Goal: Task Accomplishment & Management: Use online tool/utility

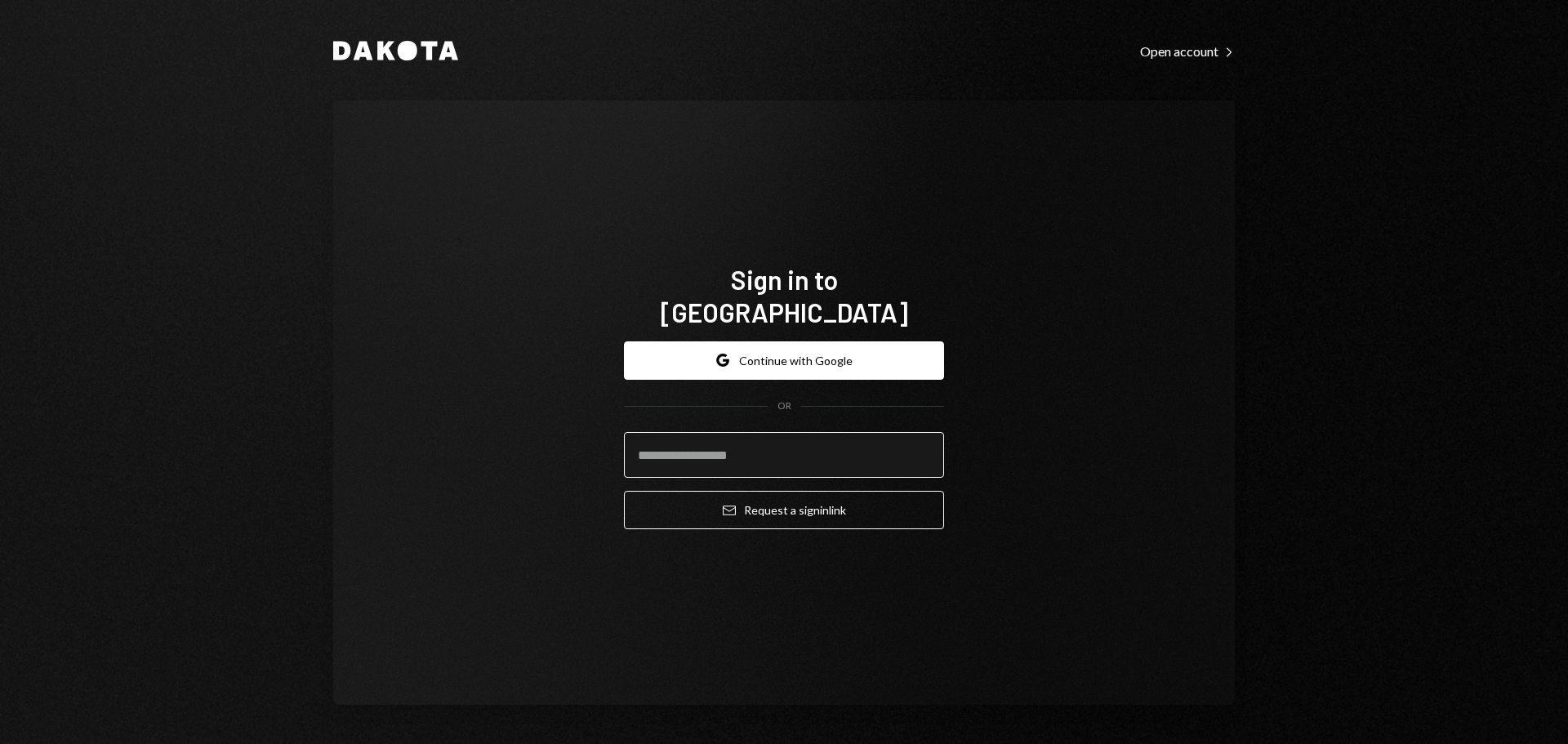
click at [705, 455] on input "email" at bounding box center [784, 455] width 320 height 46
type input "**********"
click at [624, 490] on button "Email Request a sign in link" at bounding box center [784, 509] width 320 height 38
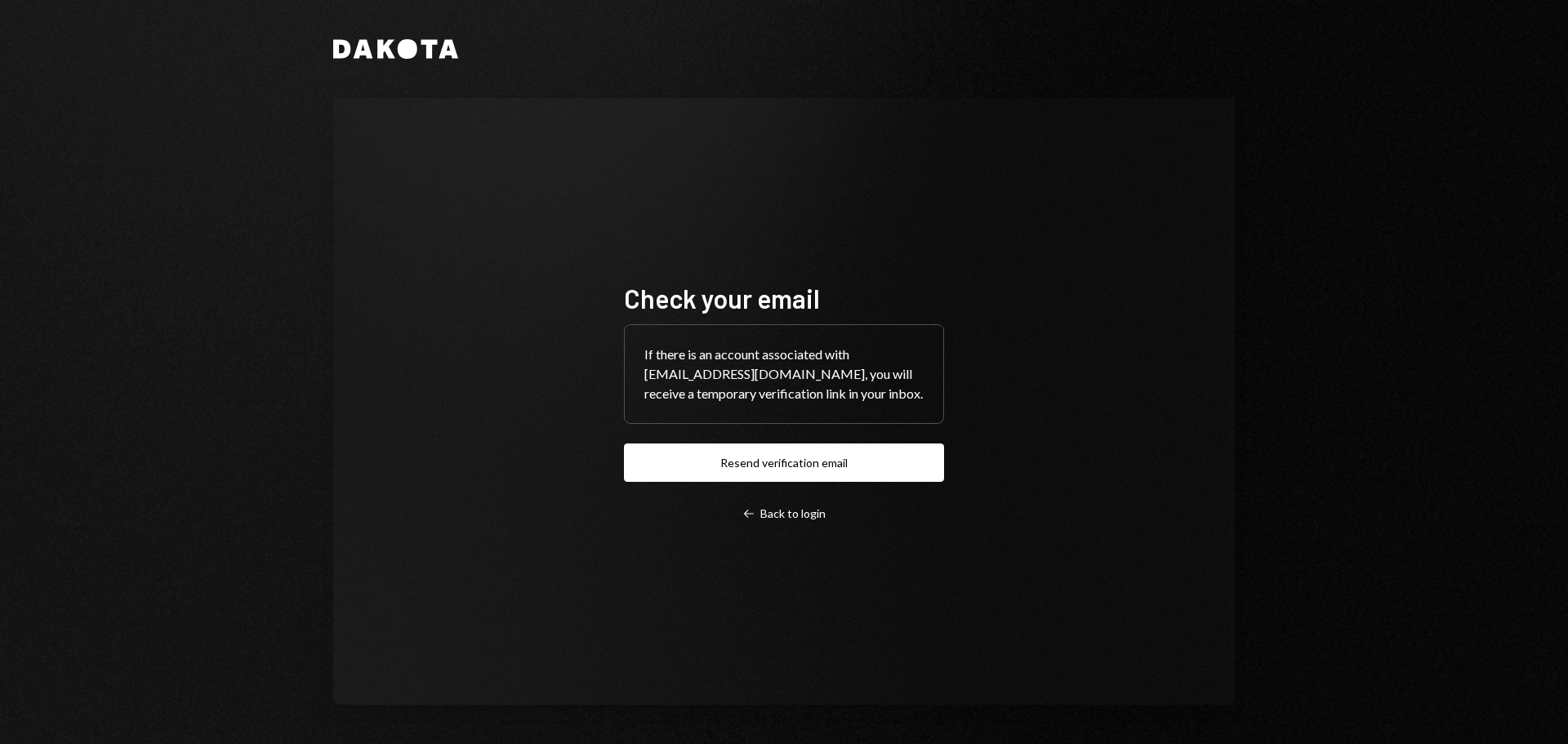
click at [726, 482] on button "Resend verification email" at bounding box center [784, 462] width 320 height 38
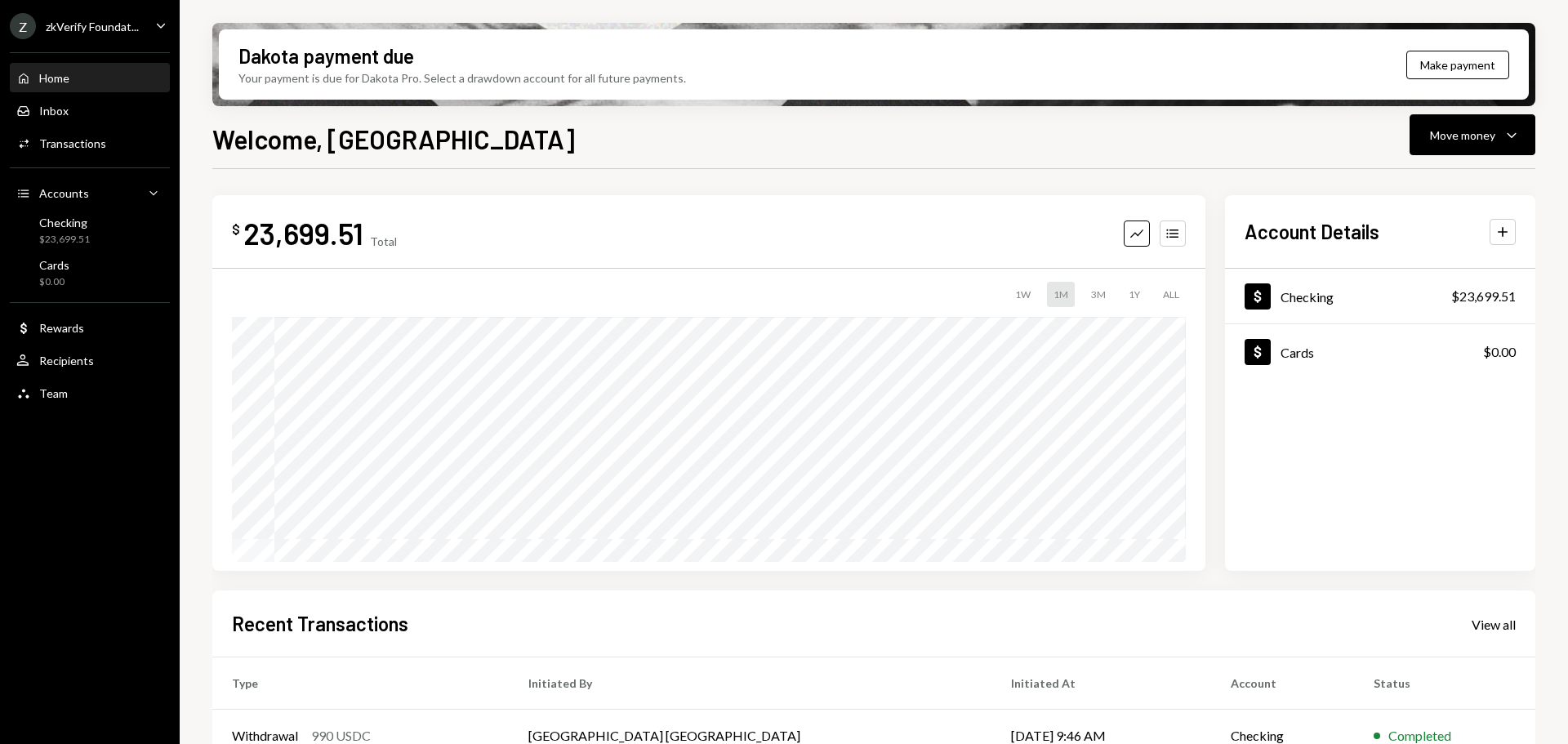
click at [94, 19] on div "zkVerify Foundat..." at bounding box center [92, 26] width 93 height 13
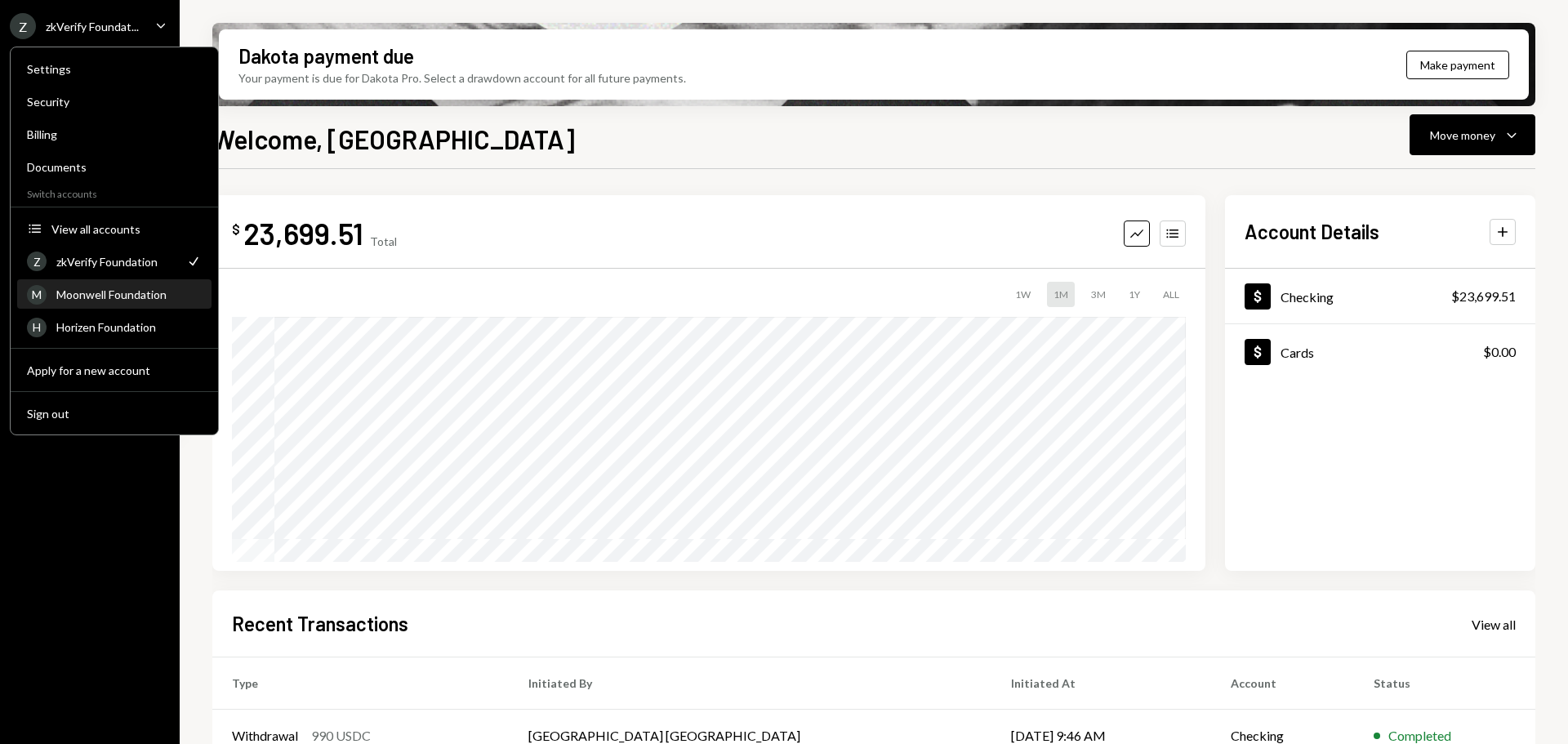
click at [101, 300] on div "Moonwell Foundation" at bounding box center [129, 294] width 146 height 13
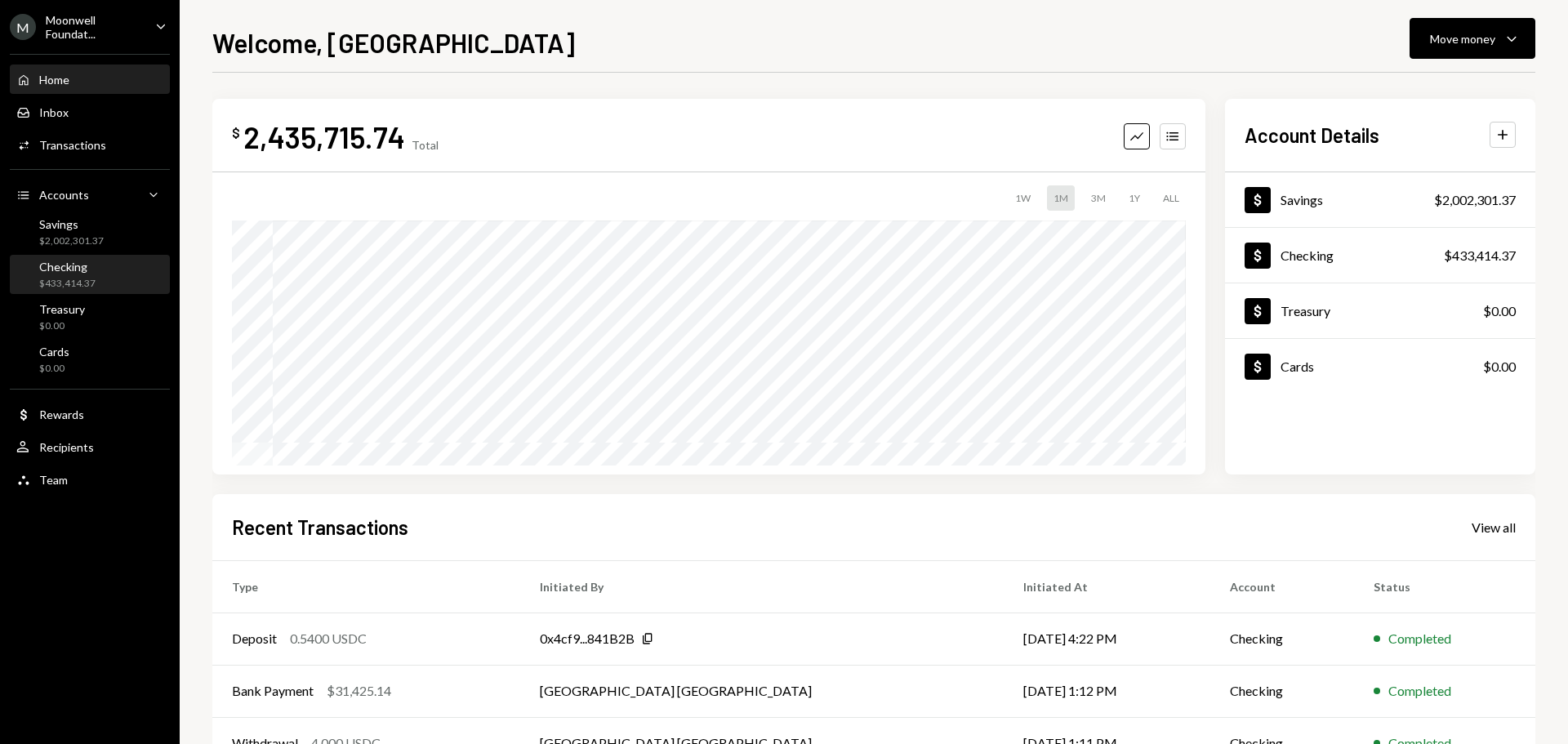
click at [114, 283] on div "Checking $433,414.37" at bounding box center [89, 275] width 147 height 31
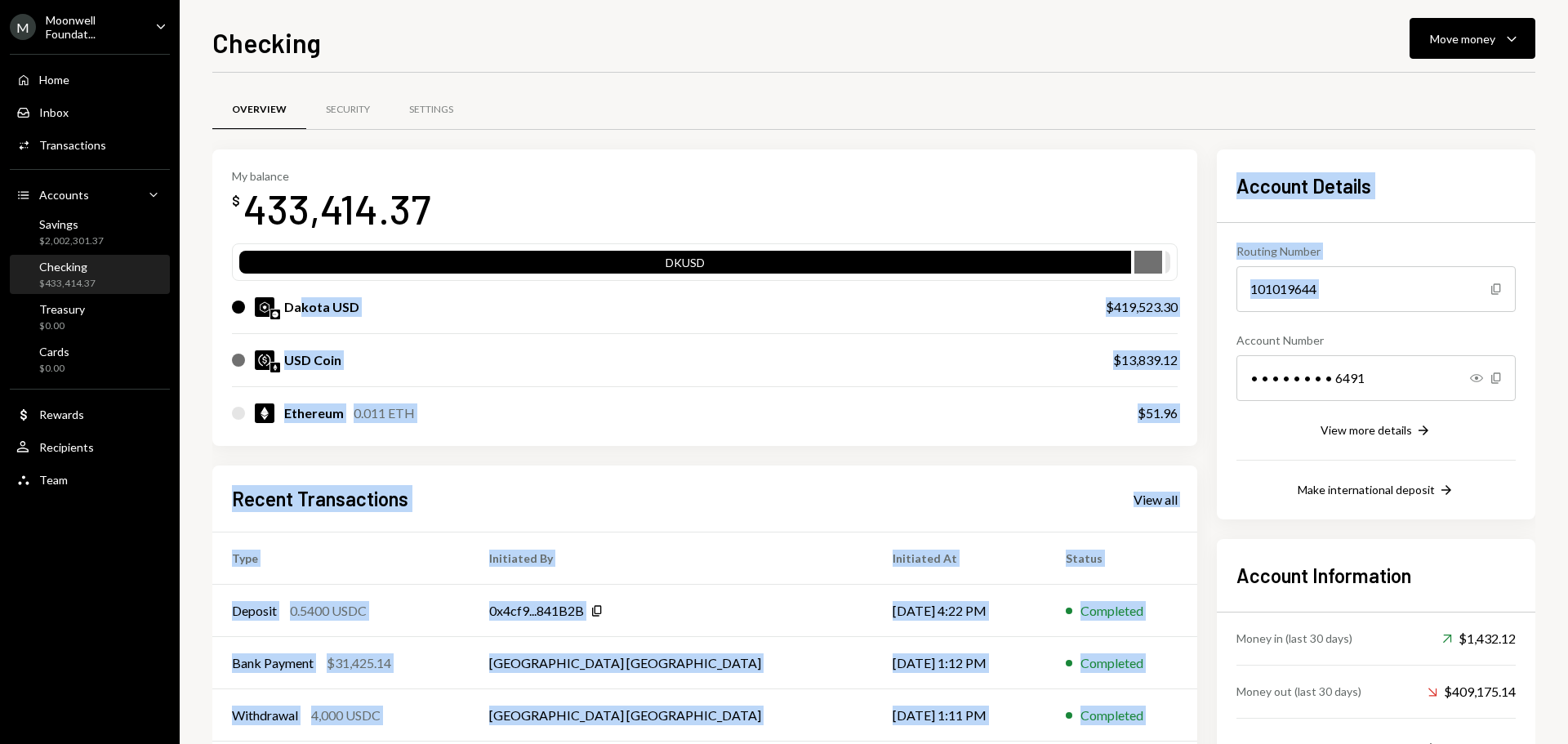
drag, startPoint x: 302, startPoint y: 307, endPoint x: 1214, endPoint y: 324, distance: 912.2
click at [1214, 324] on div "My balance $ 433,414.37 DKUSD Dakota USD $419,523.30 USD Coin $13,839.12 Ethere…" at bounding box center [874, 497] width 1323 height 696
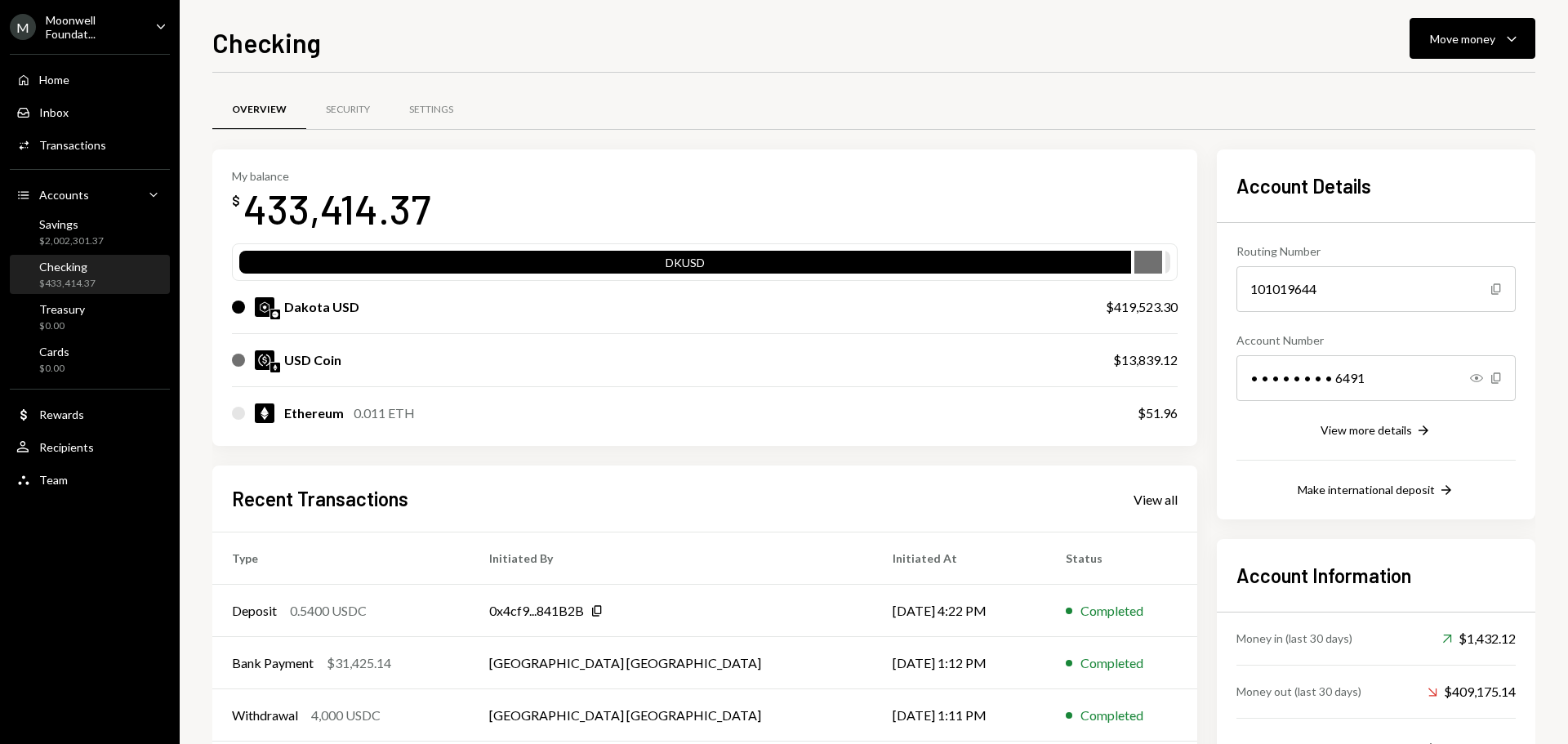
click at [1186, 60] on div "Checking Move money Caret Down Overview Security Settings My balance $ 433,414.…" at bounding box center [874, 383] width 1323 height 721
click at [1450, 43] on div "Move money" at bounding box center [1463, 39] width 65 height 17
click at [1393, 86] on div "Withdraw Send" at bounding box center [1446, 88] width 144 height 17
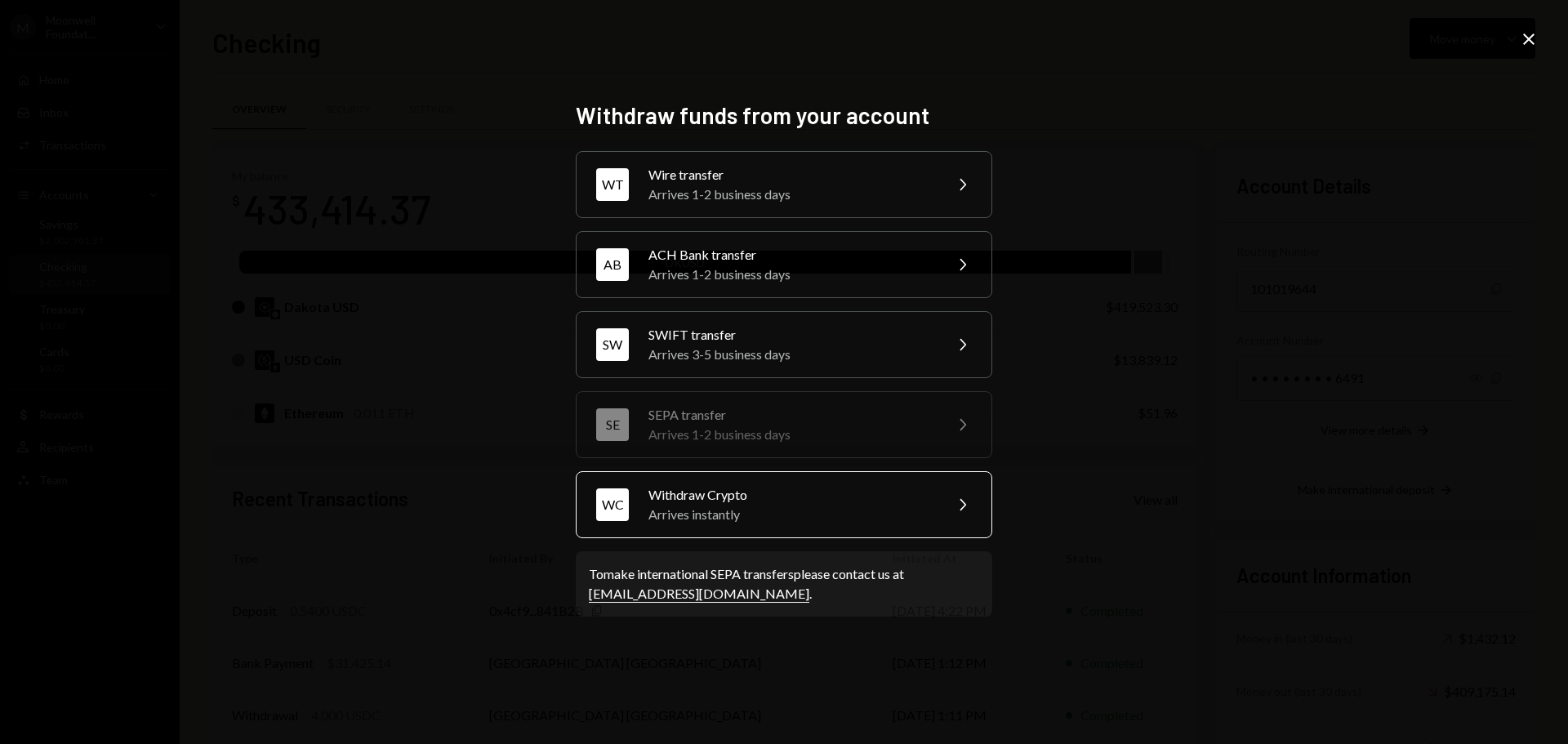
click at [655, 524] on div "WC Withdraw Crypto Arrives instantly Chevron Right" at bounding box center [784, 505] width 417 height 67
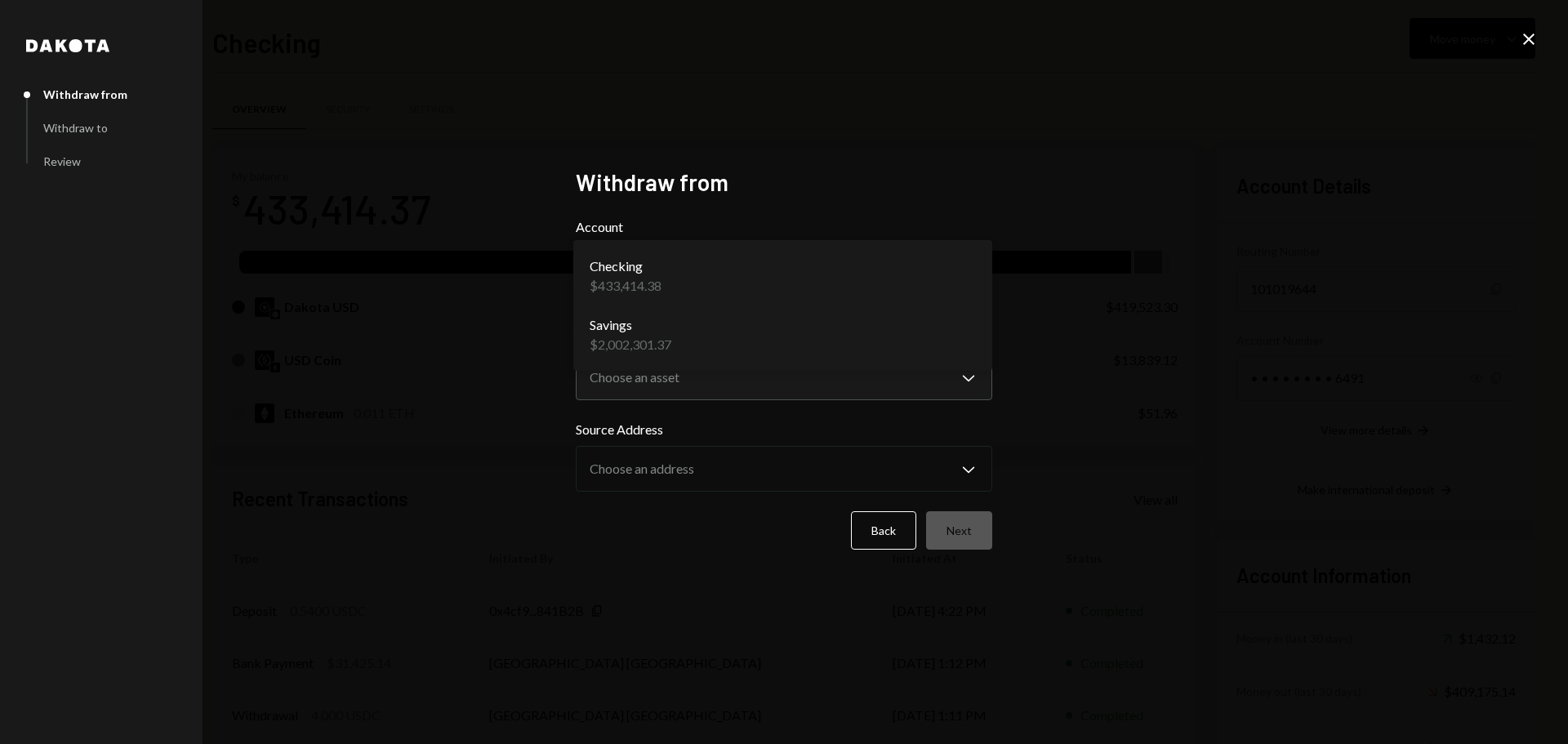
click at [704, 280] on body "M Moonwell Foundat... Caret Down Home Home Inbox Inbox Activities Transactions …" at bounding box center [784, 372] width 1568 height 744
click at [683, 373] on body "M Moonwell Foundat... Caret Down Home Home Inbox Inbox Activities Transactions …" at bounding box center [784, 372] width 1568 height 744
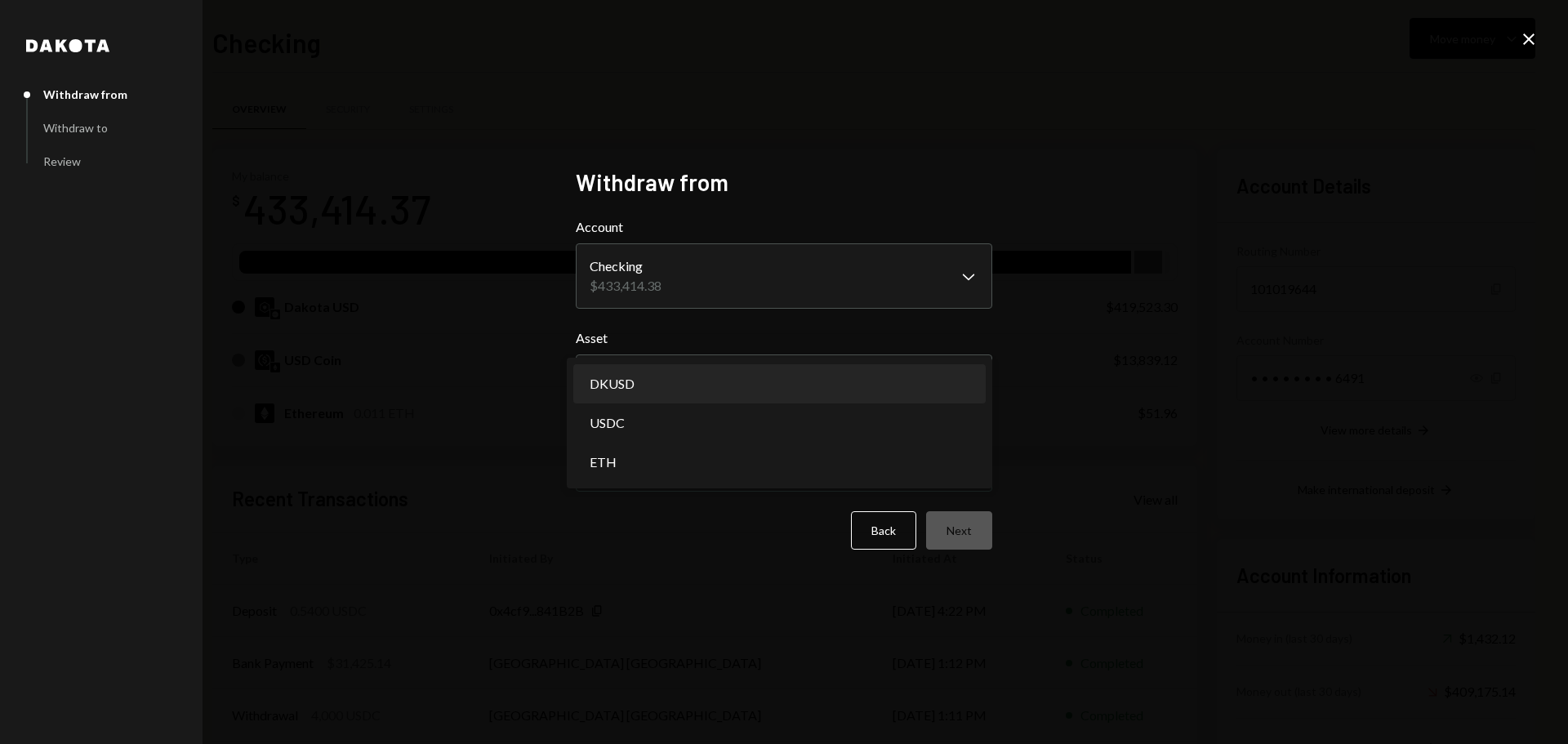
select select "*****"
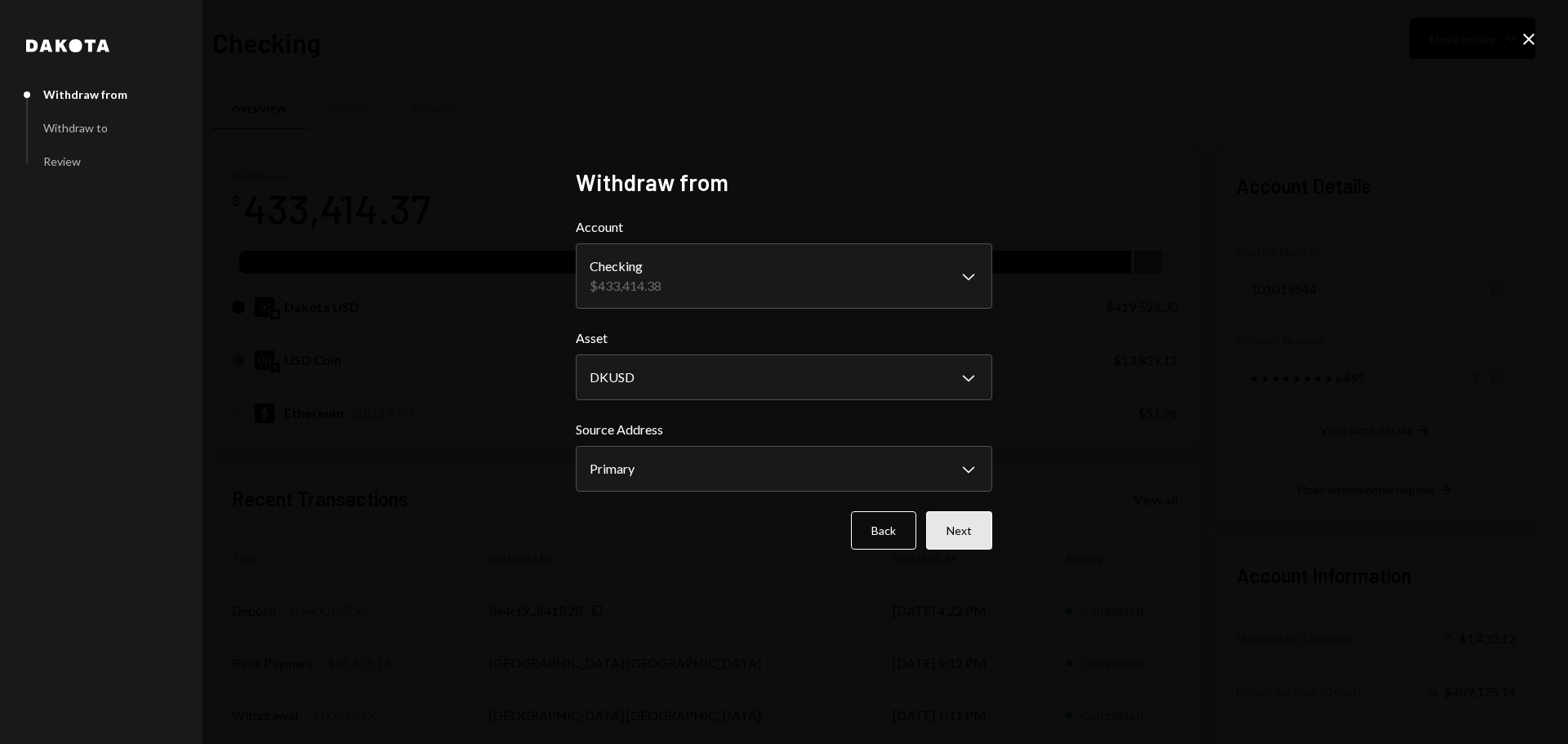
click at [943, 536] on button "Next" at bounding box center [959, 530] width 66 height 38
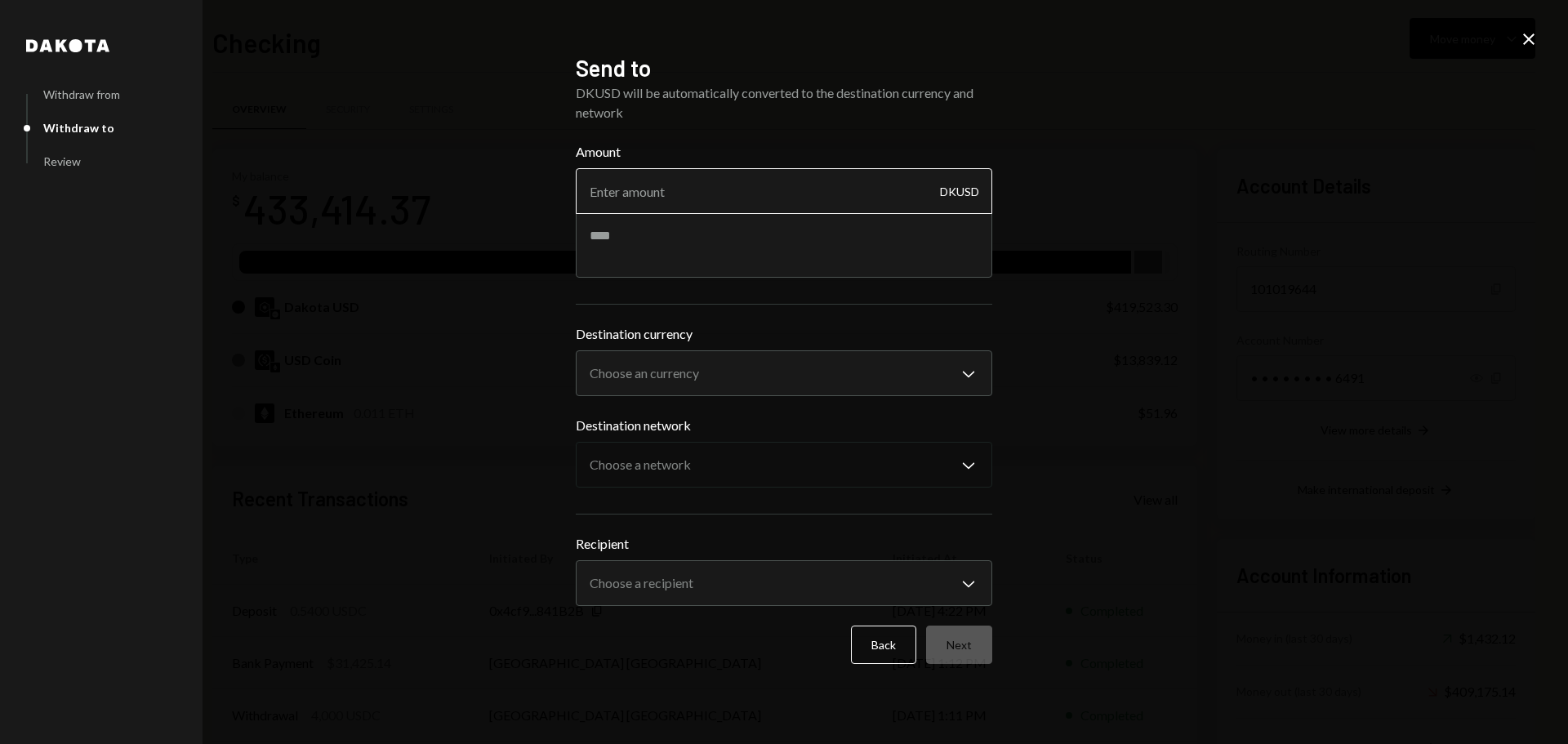
click at [667, 205] on input "Amount" at bounding box center [784, 192] width 417 height 46
type input "230000"
click at [672, 259] on textarea at bounding box center [784, 245] width 417 height 65
type textarea "**********"
click at [654, 362] on body "M Moonwell Foundat... Caret Down Home Home Inbox Inbox Activities Transactions …" at bounding box center [784, 372] width 1568 height 744
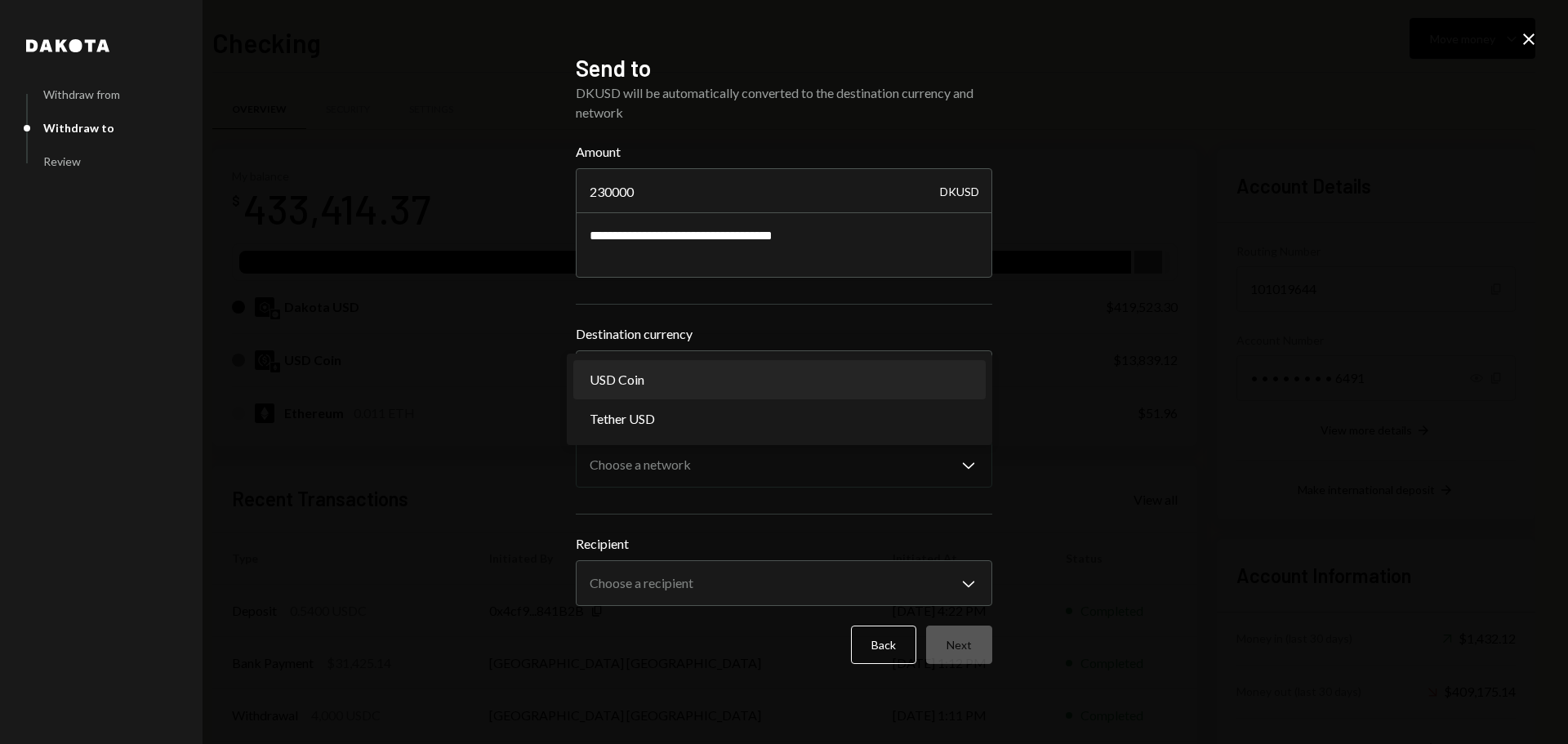
select select "****"
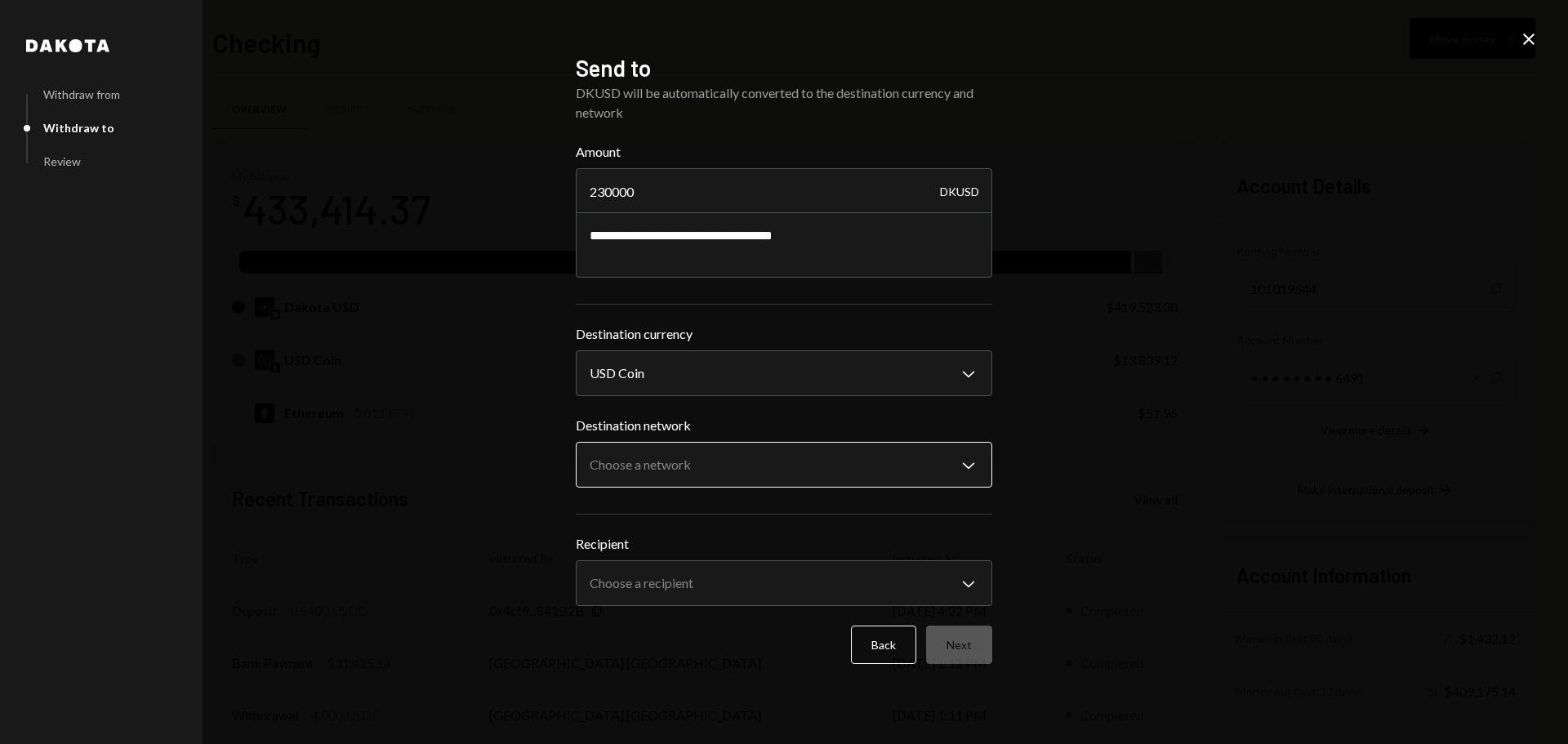
click at [613, 465] on body "M Moonwell Foundat... Caret Down Home Home Inbox Inbox Activities Transactions …" at bounding box center [784, 372] width 1568 height 744
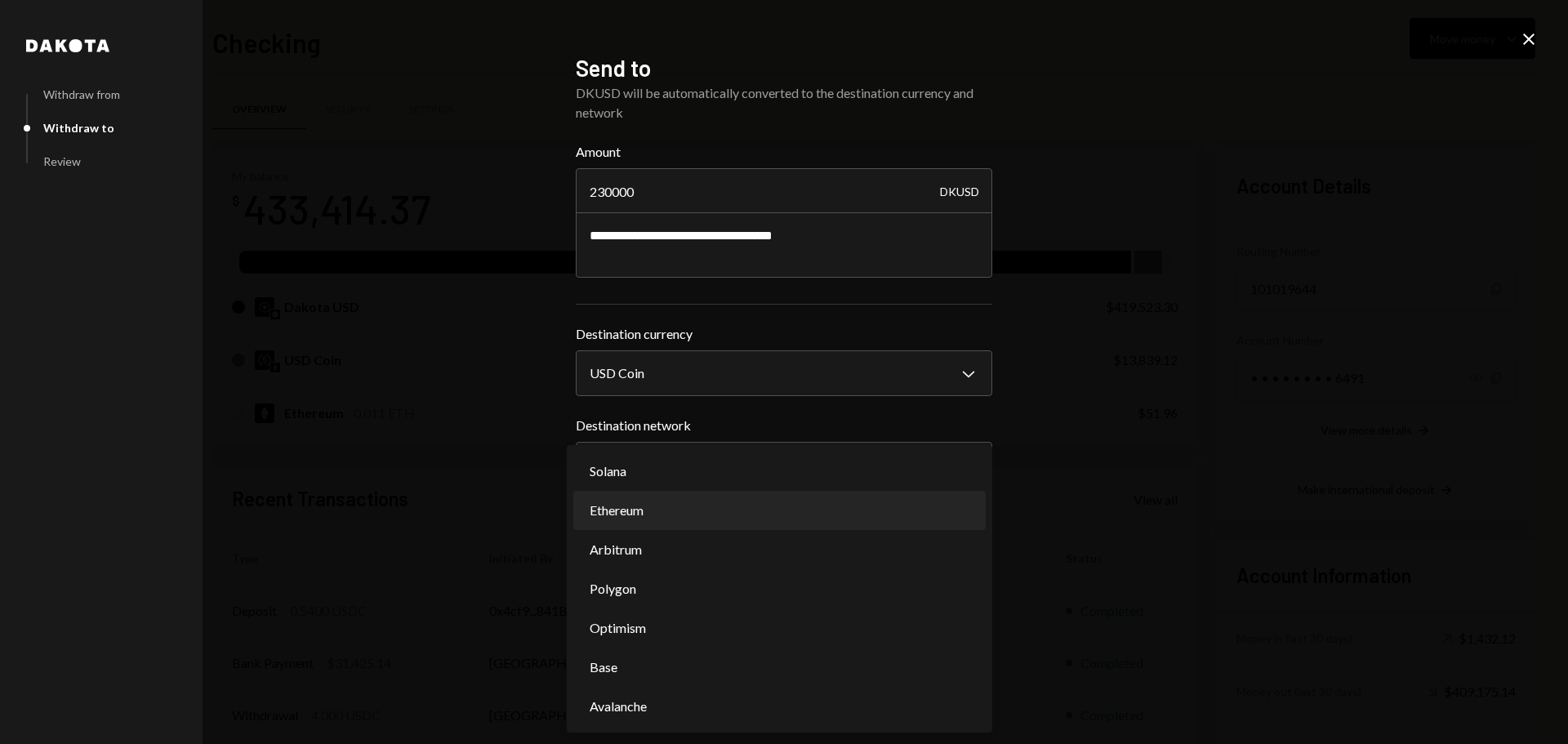
select select "**********"
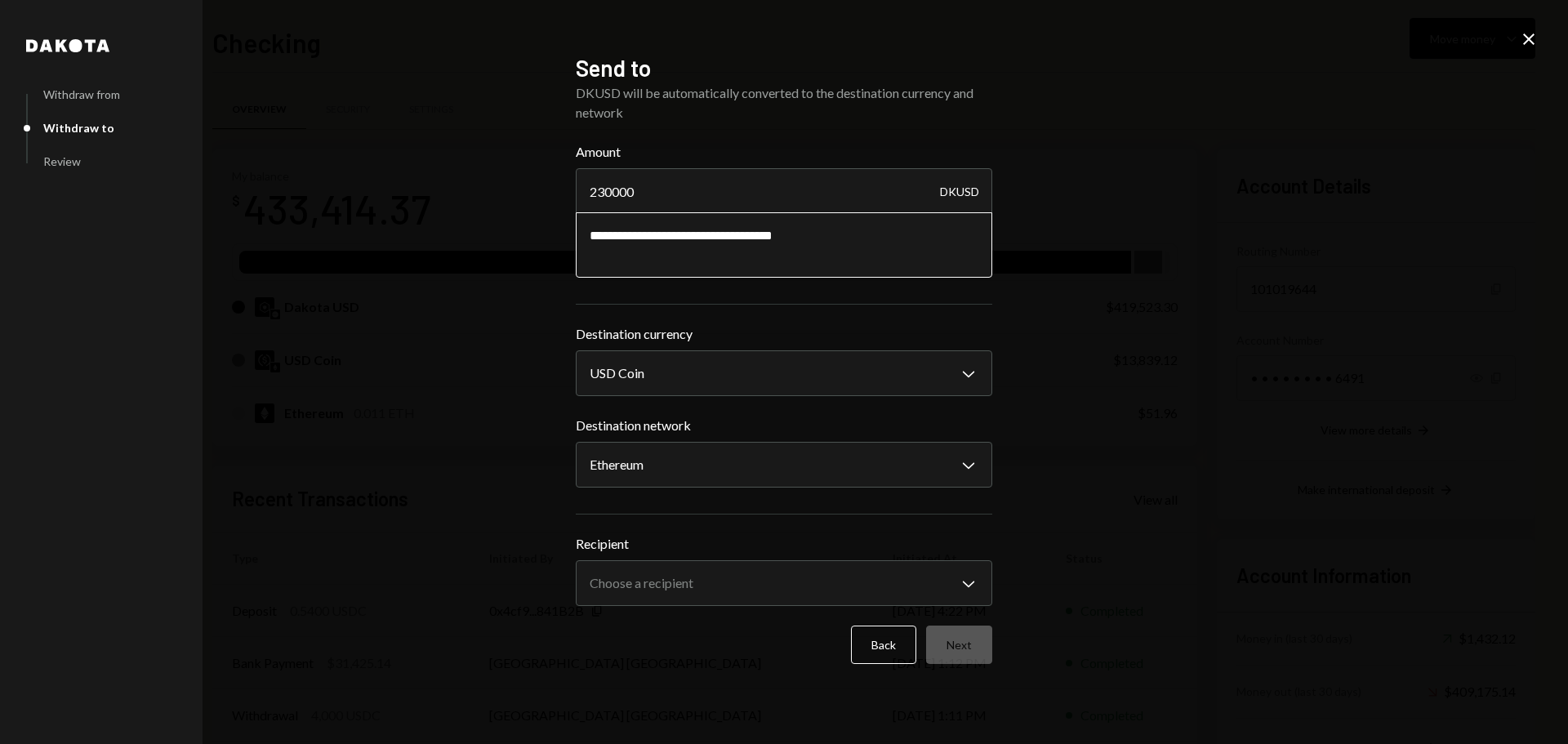
drag, startPoint x: 682, startPoint y: 245, endPoint x: 738, endPoint y: 240, distance: 56.2
click at [738, 240] on textarea "**********" at bounding box center [784, 245] width 417 height 65
click at [779, 233] on textarea "**********" at bounding box center [784, 245] width 417 height 65
drag, startPoint x: 611, startPoint y: 192, endPoint x: 661, endPoint y: 192, distance: 50.0
click at [661, 192] on input "230000" at bounding box center [784, 192] width 417 height 46
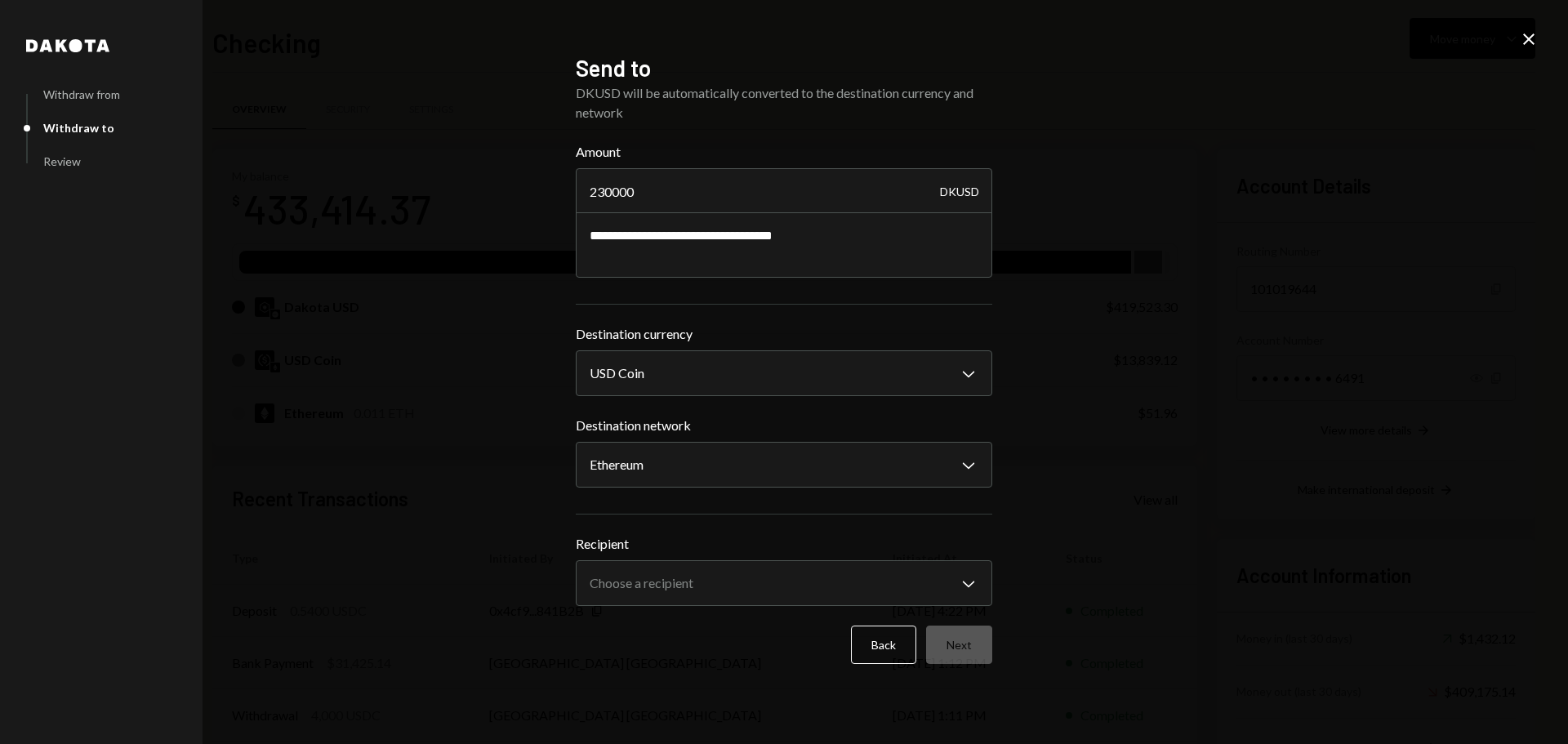
click at [532, 522] on div "**********" at bounding box center [784, 372] width 1568 height 744
click at [602, 585] on body "M Moonwell Foundat... Caret Down Home Home Inbox Inbox Activities Transactions …" at bounding box center [784, 372] width 1568 height 744
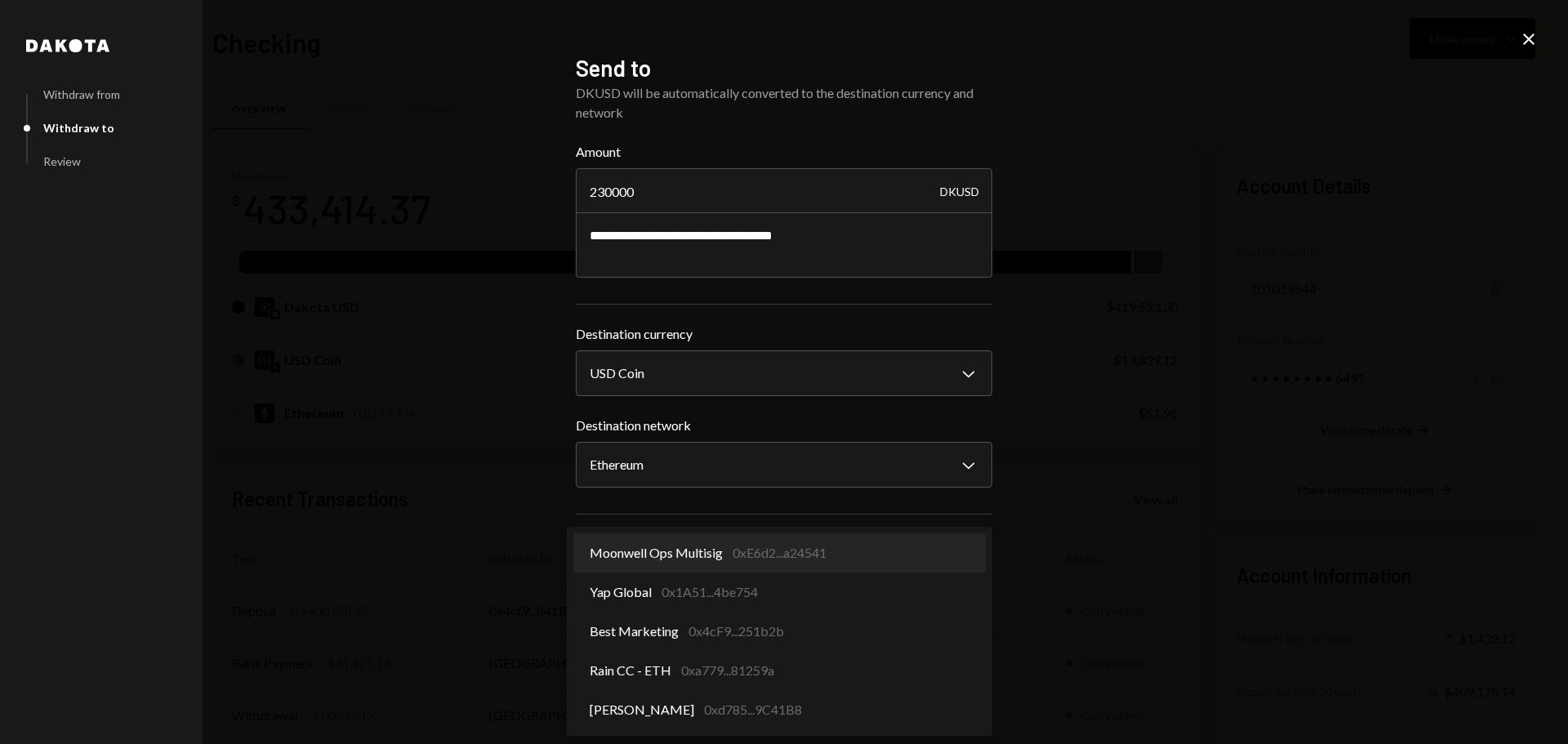
select select "**********"
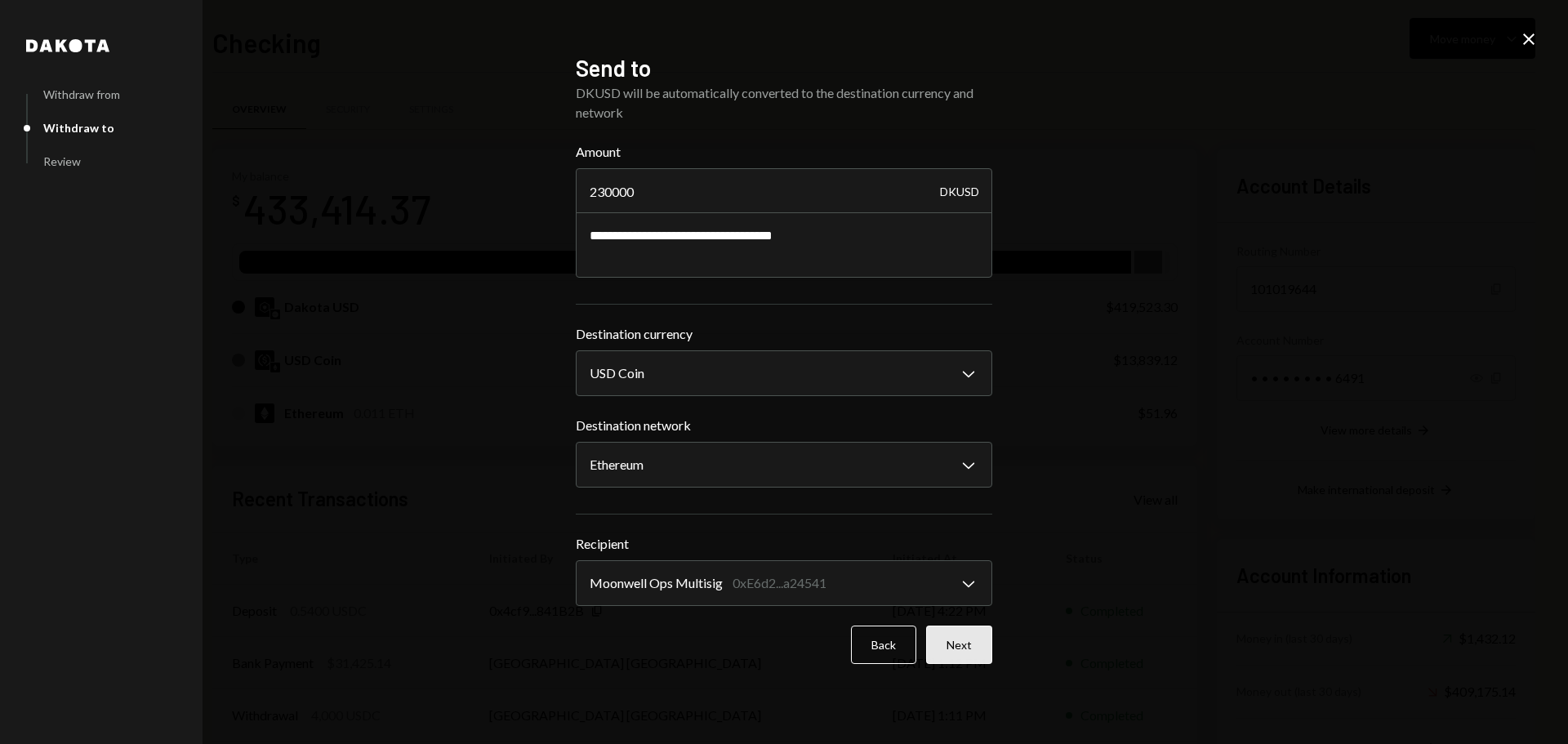
click at [953, 655] on button "Next" at bounding box center [959, 644] width 66 height 38
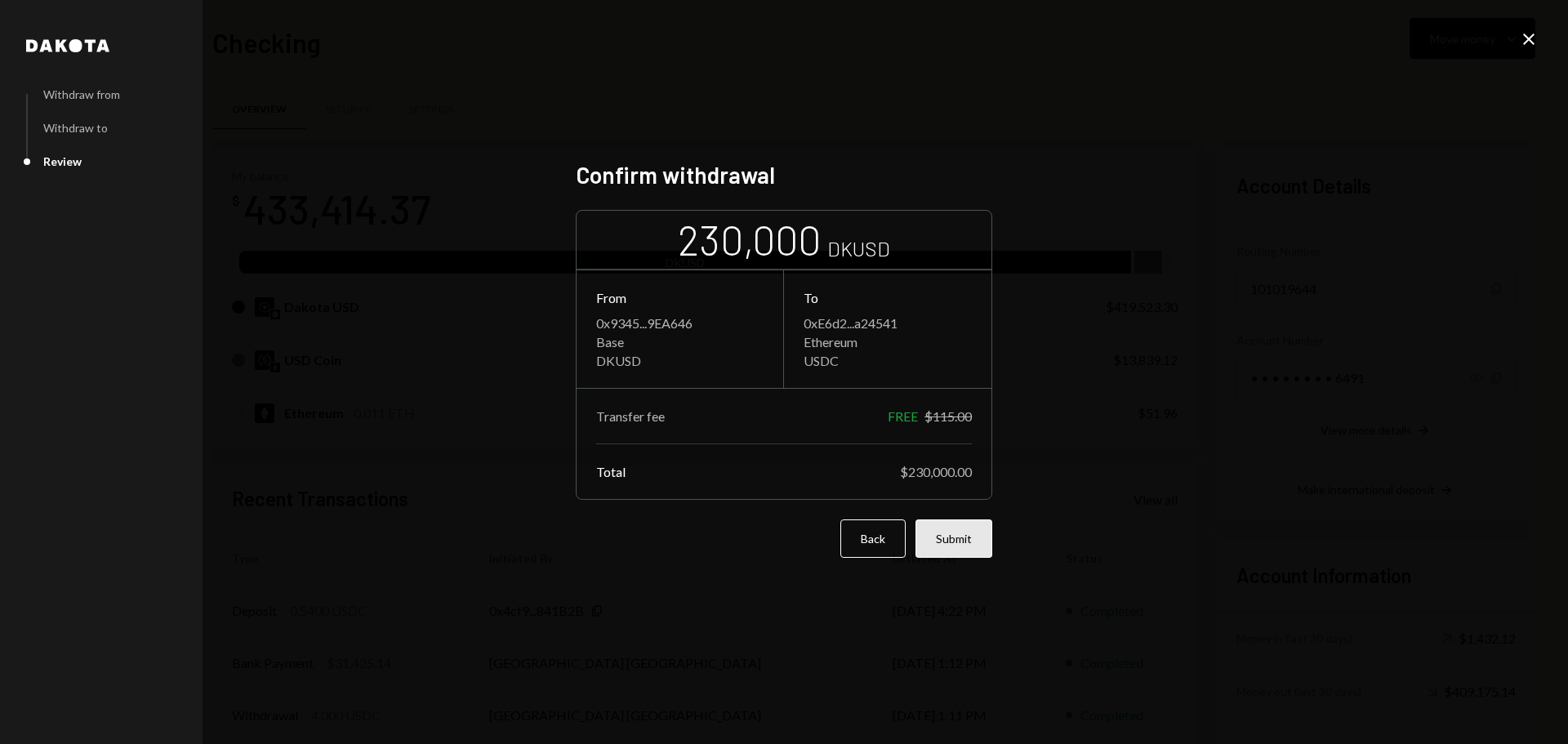
click at [957, 539] on button "Submit" at bounding box center [954, 538] width 77 height 38
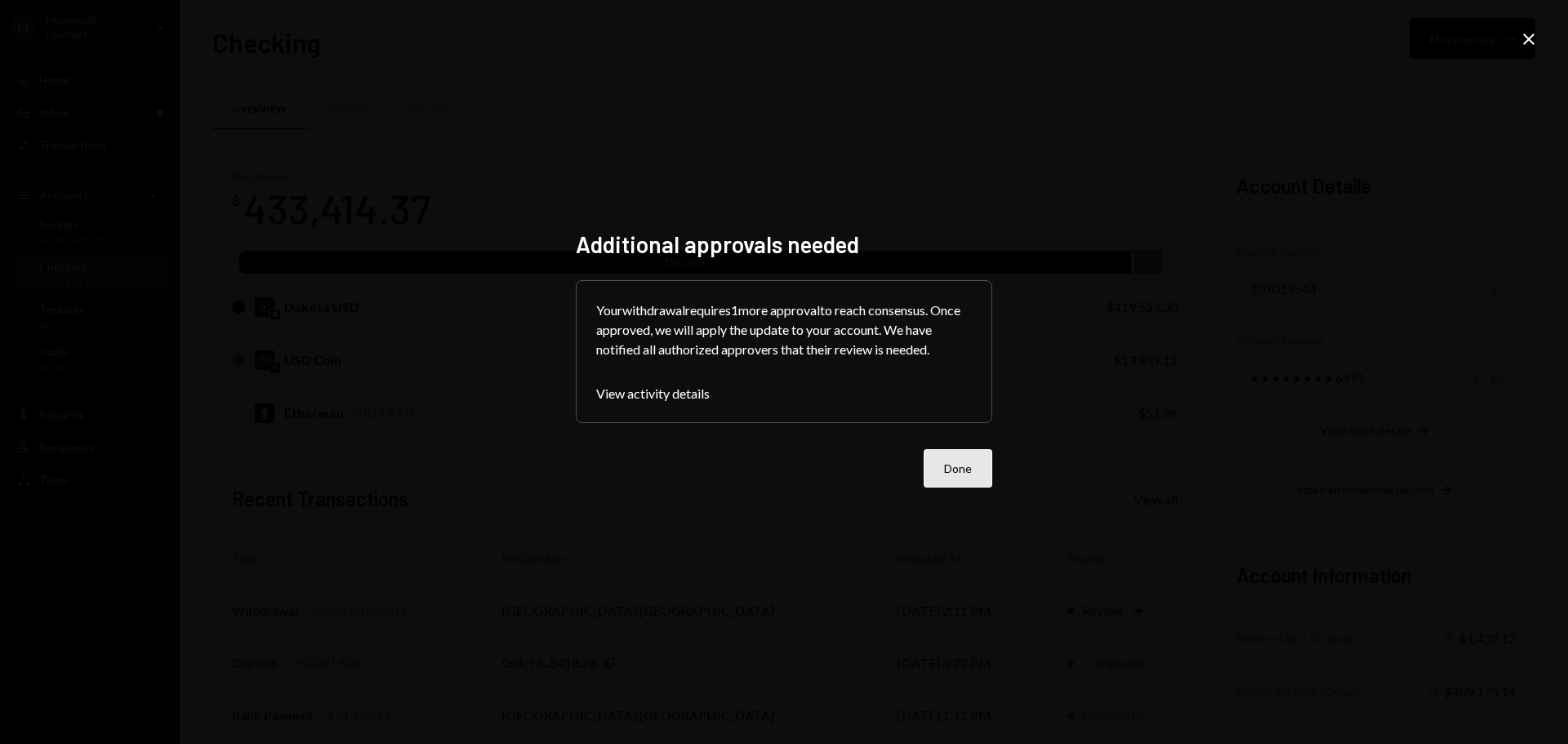
click at [959, 462] on button "Done" at bounding box center [958, 468] width 69 height 38
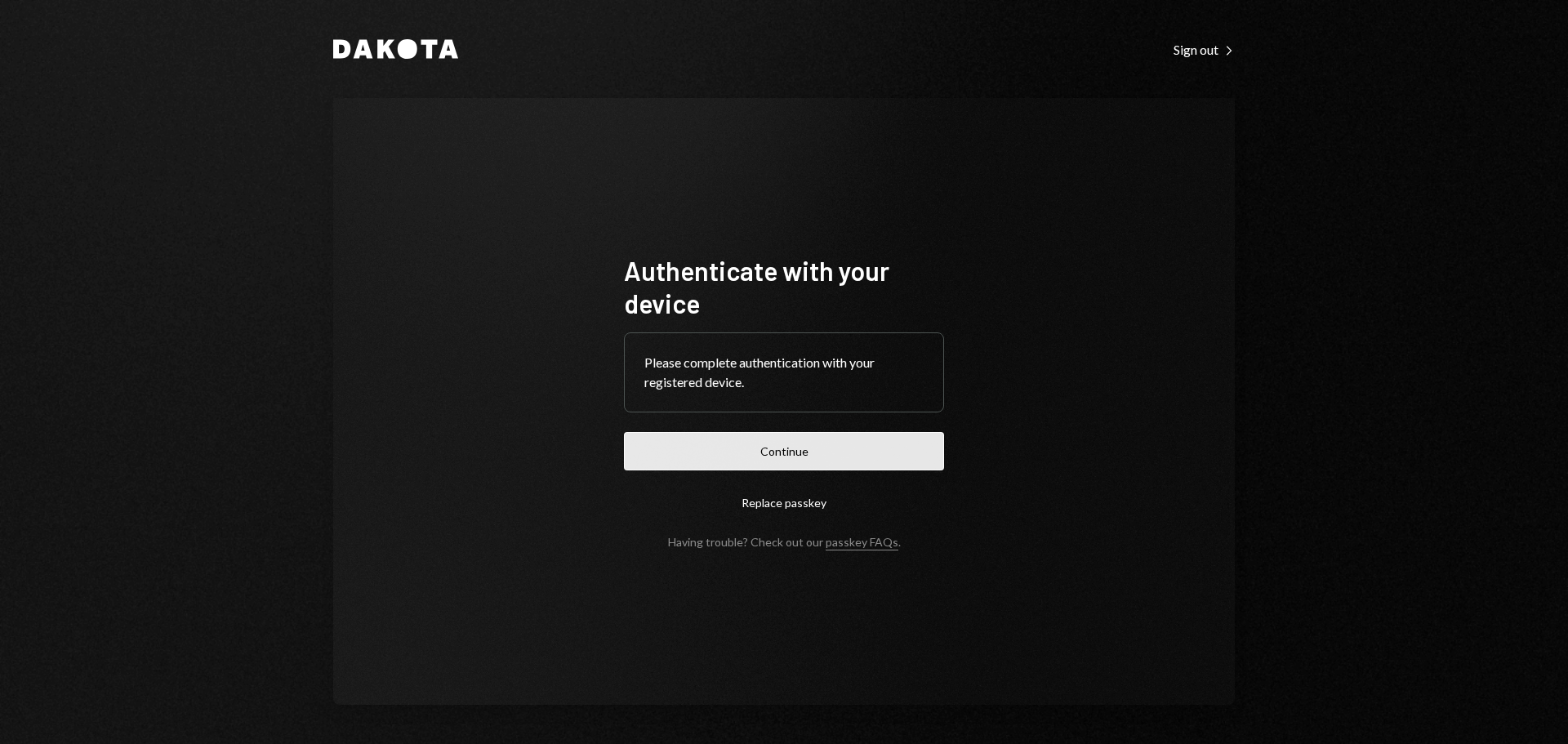
click at [740, 452] on button "Continue" at bounding box center [784, 451] width 320 height 38
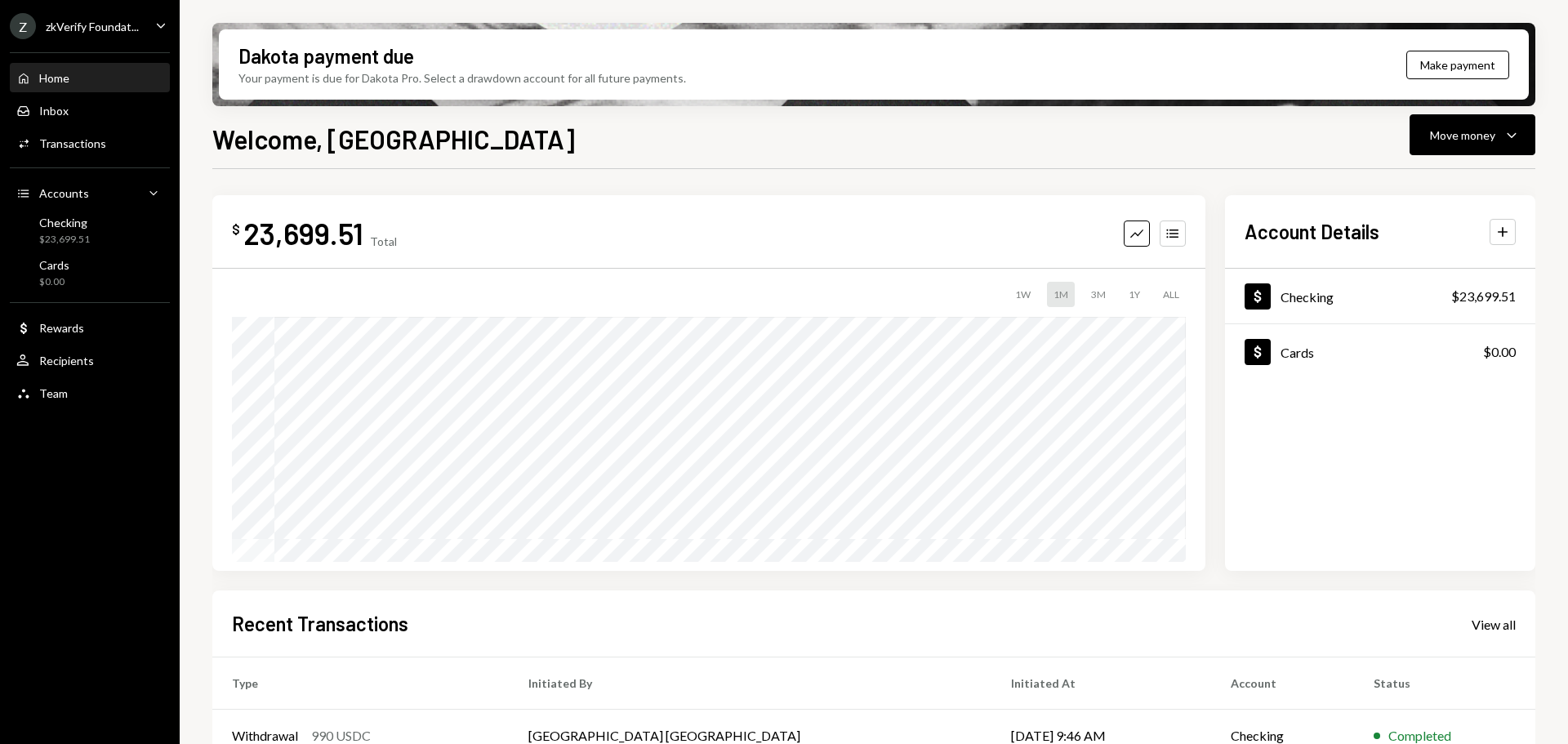
click at [134, 34] on div "Z zkVerify Foundat..." at bounding box center [74, 26] width 129 height 26
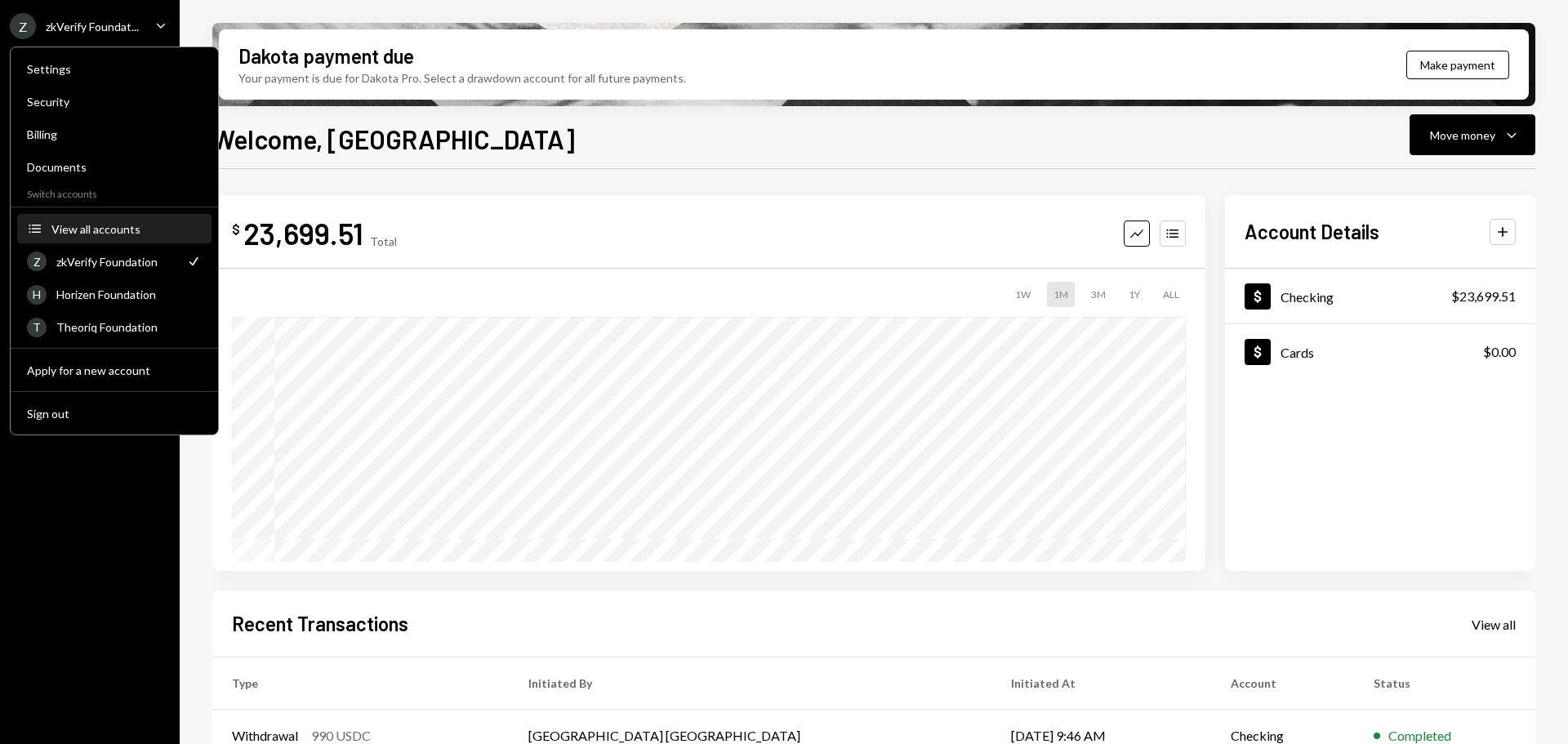
click at [108, 226] on div "View all accounts" at bounding box center [126, 229] width 150 height 13
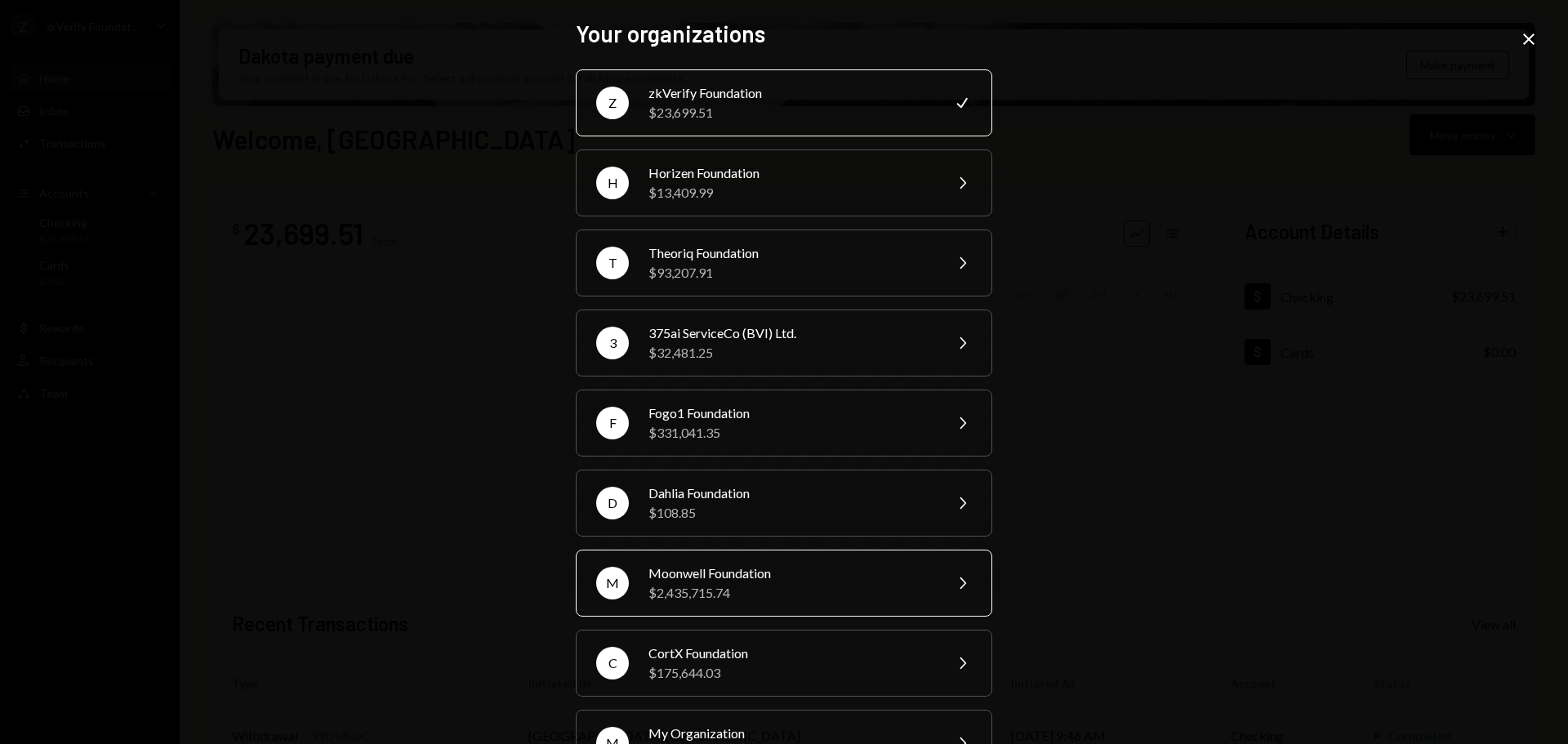
click at [695, 589] on div "$2,435,715.74" at bounding box center [790, 593] width 284 height 19
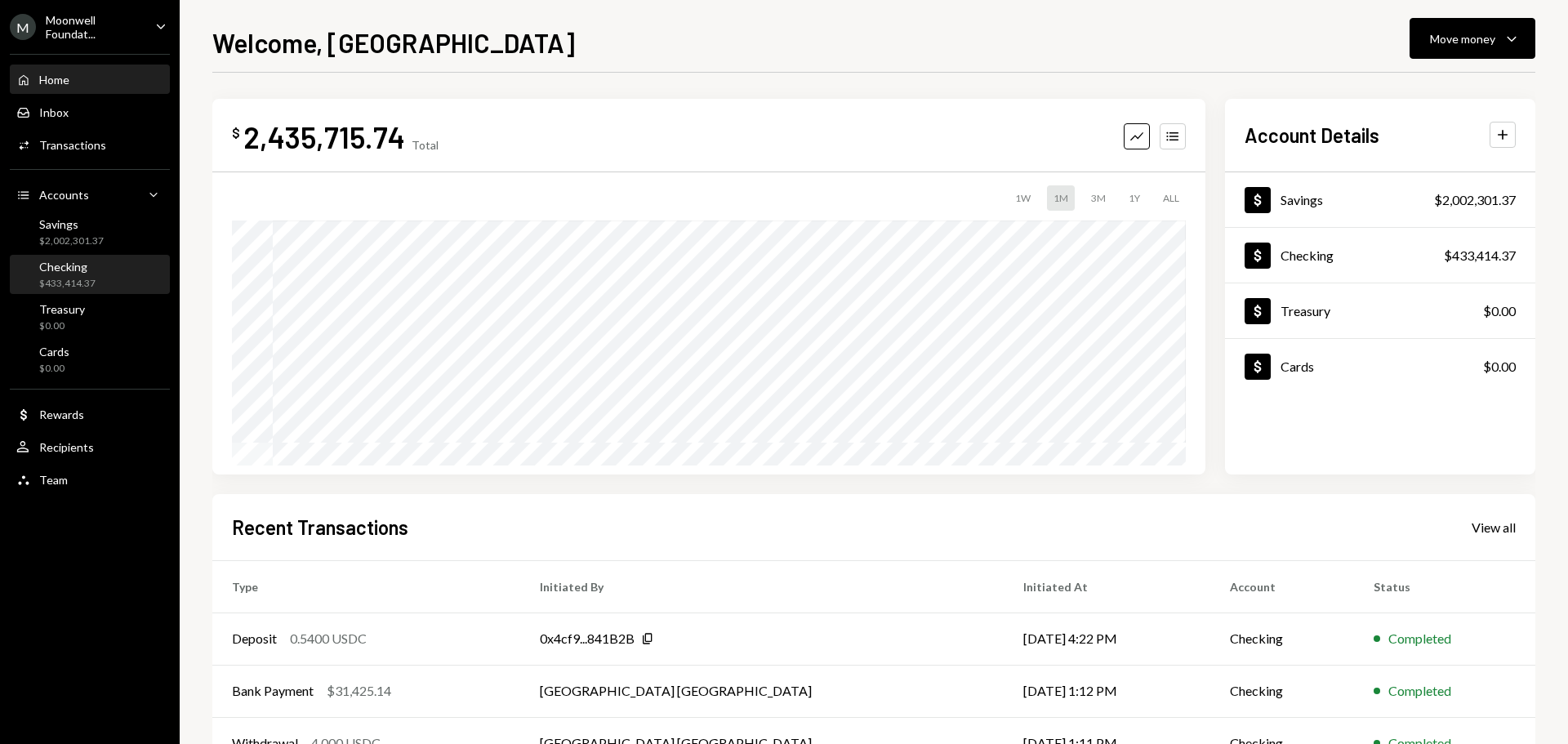
click at [91, 279] on div "$433,414.37" at bounding box center [67, 283] width 57 height 13
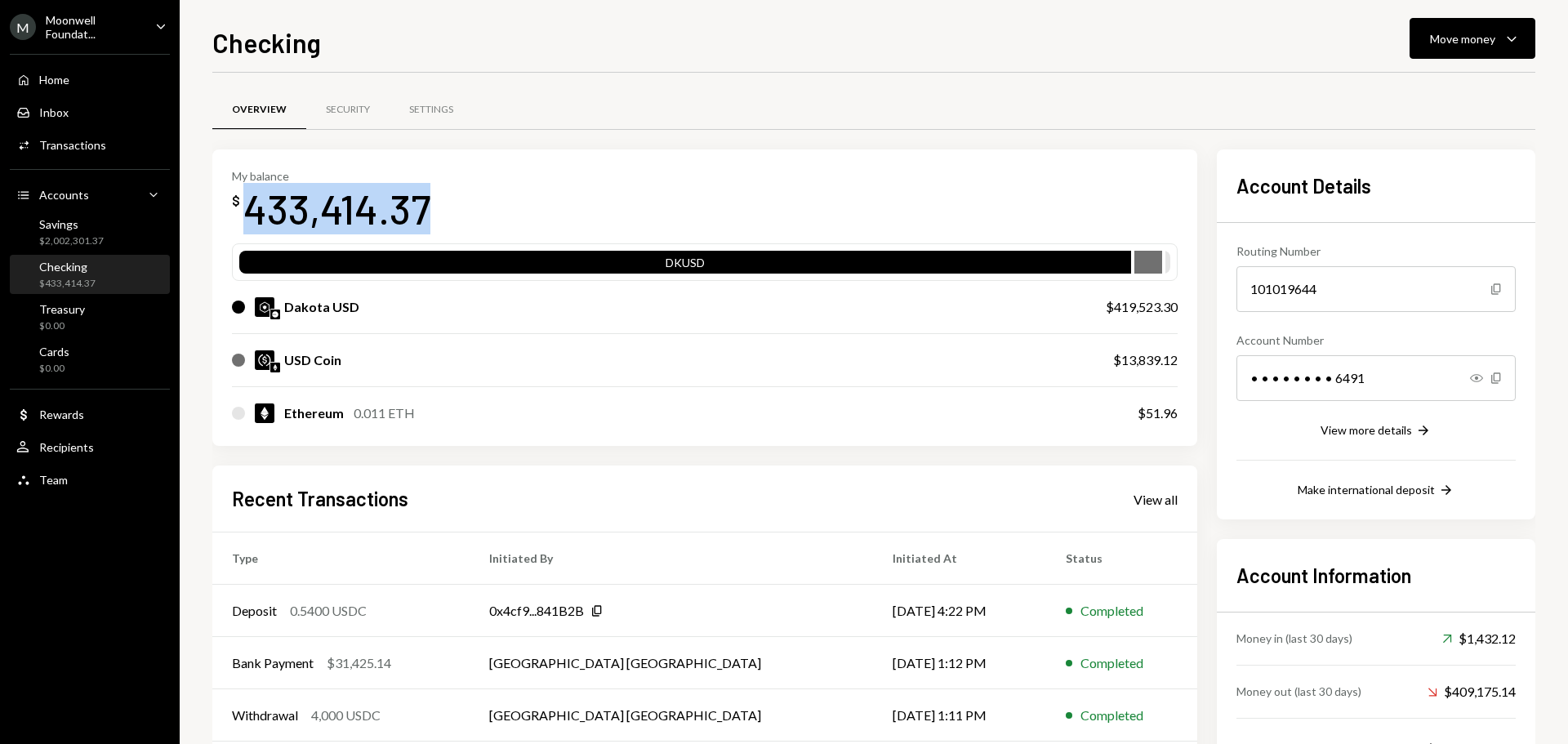
drag, startPoint x: 430, startPoint y: 213, endPoint x: 240, endPoint y: 213, distance: 190.0
click at [240, 213] on div "My balance $ 433,414.37" at bounding box center [704, 201] width 945 height 65
copy div "433,414.37"
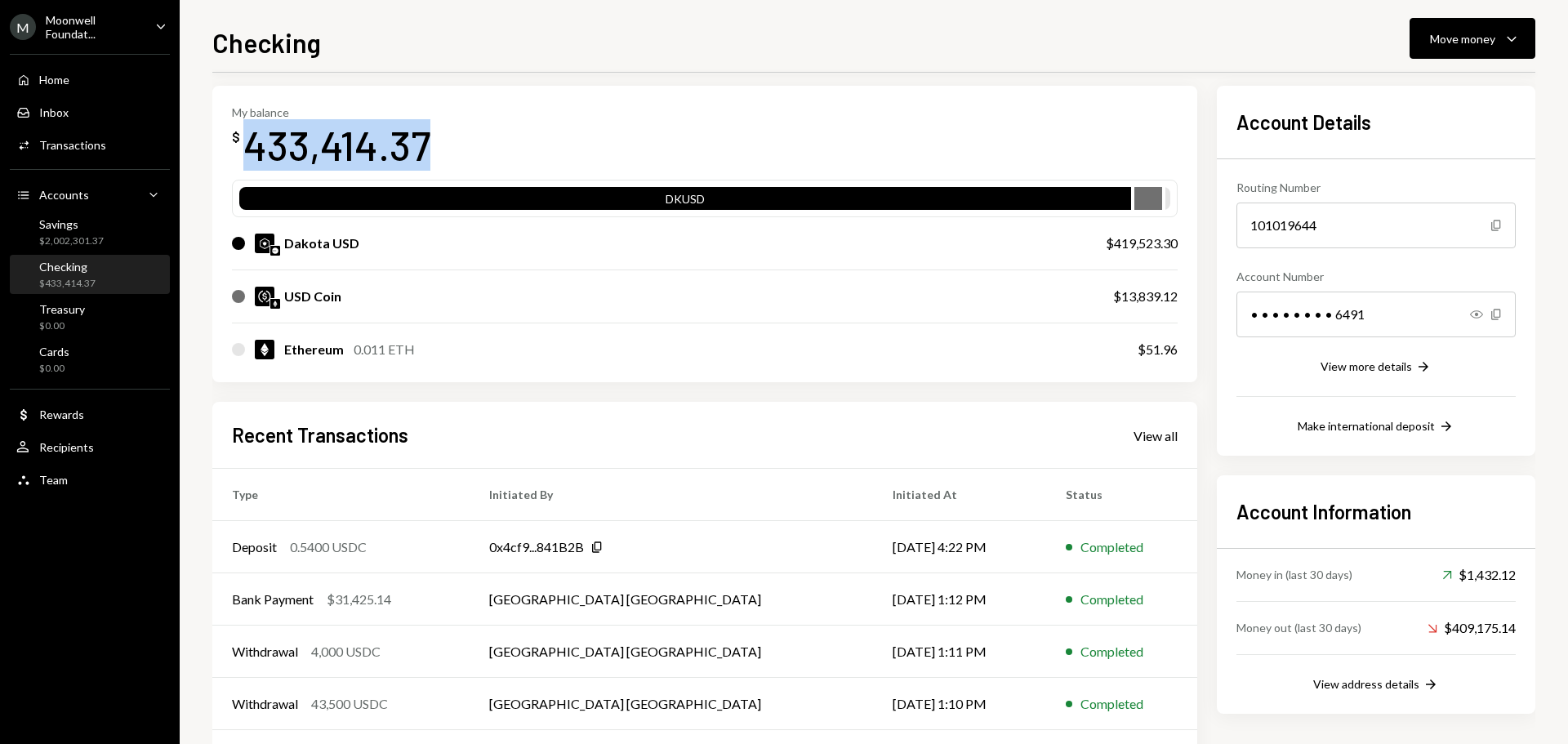
scroll to position [135, 0]
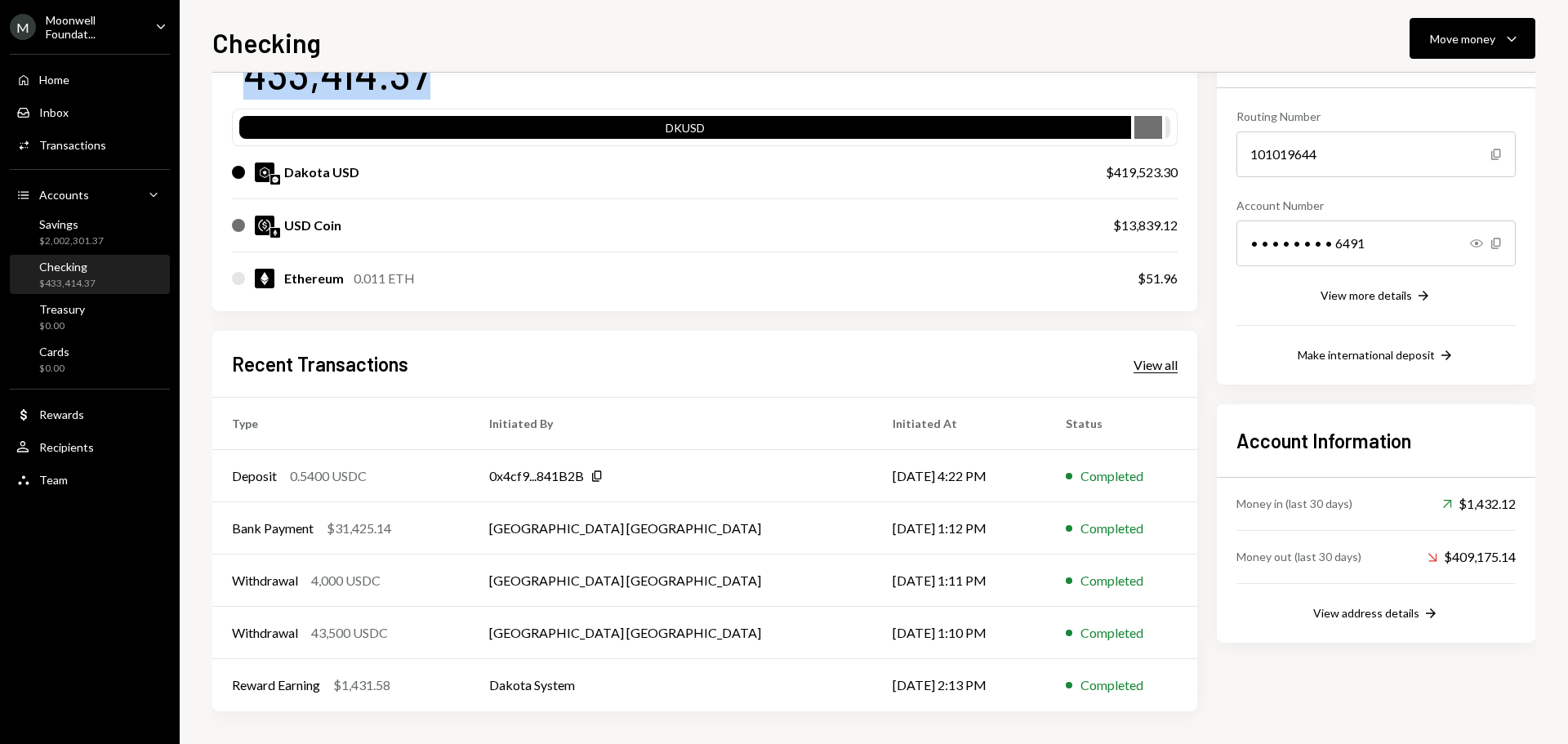
click at [1148, 371] on div "View all" at bounding box center [1155, 364] width 44 height 16
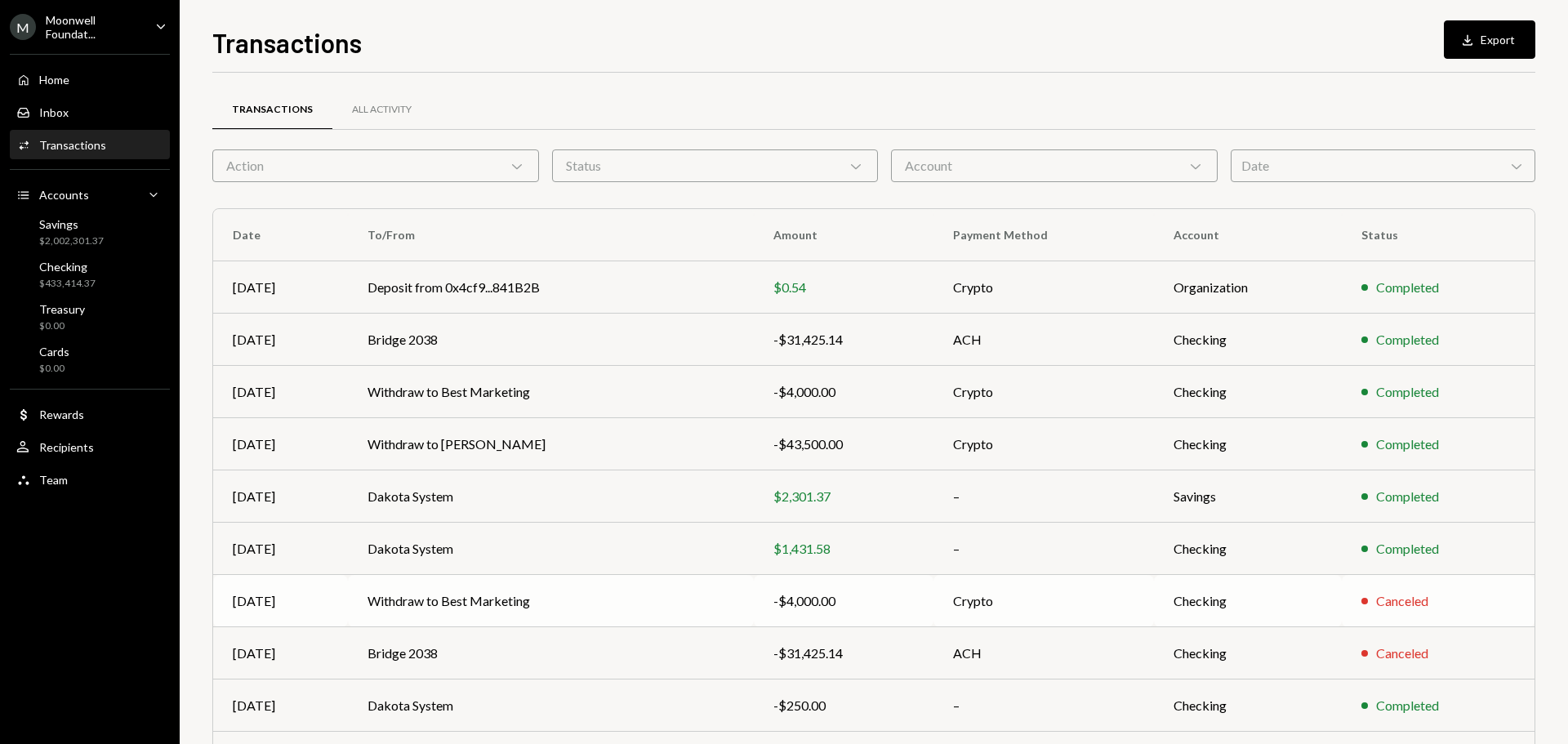
scroll to position [108, 0]
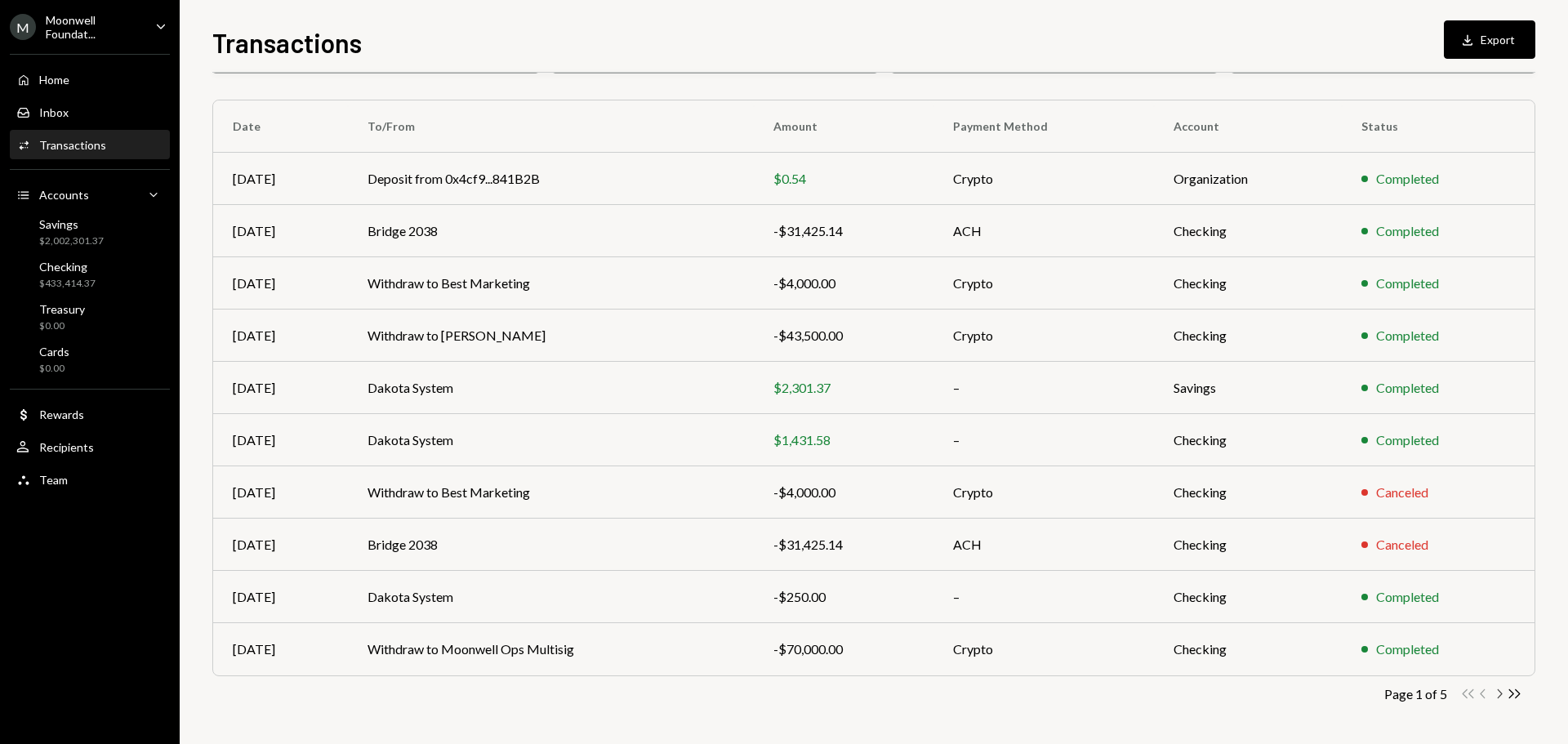
click at [1497, 697] on icon "button" at bounding box center [1499, 692] width 5 height 9
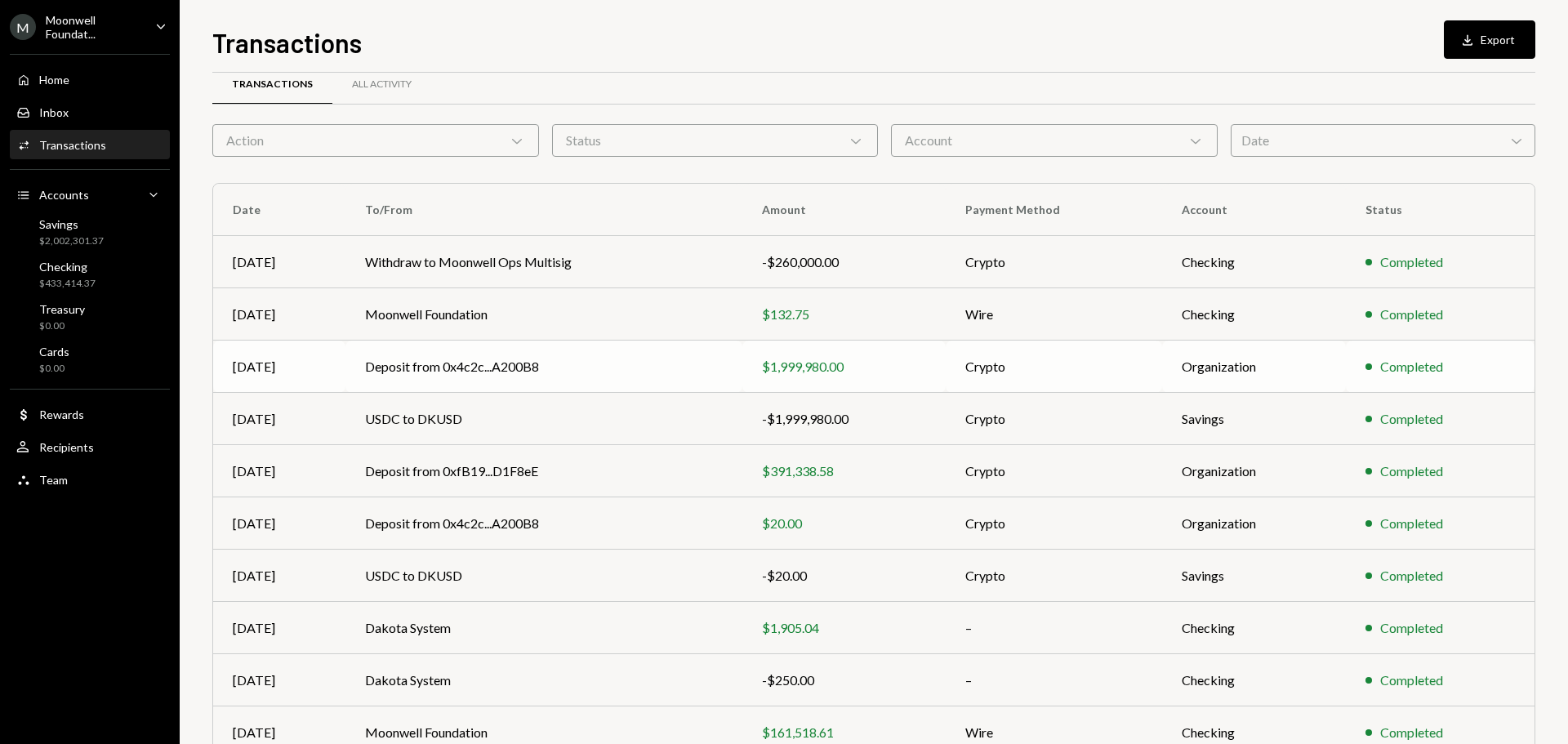
scroll to position [0, 0]
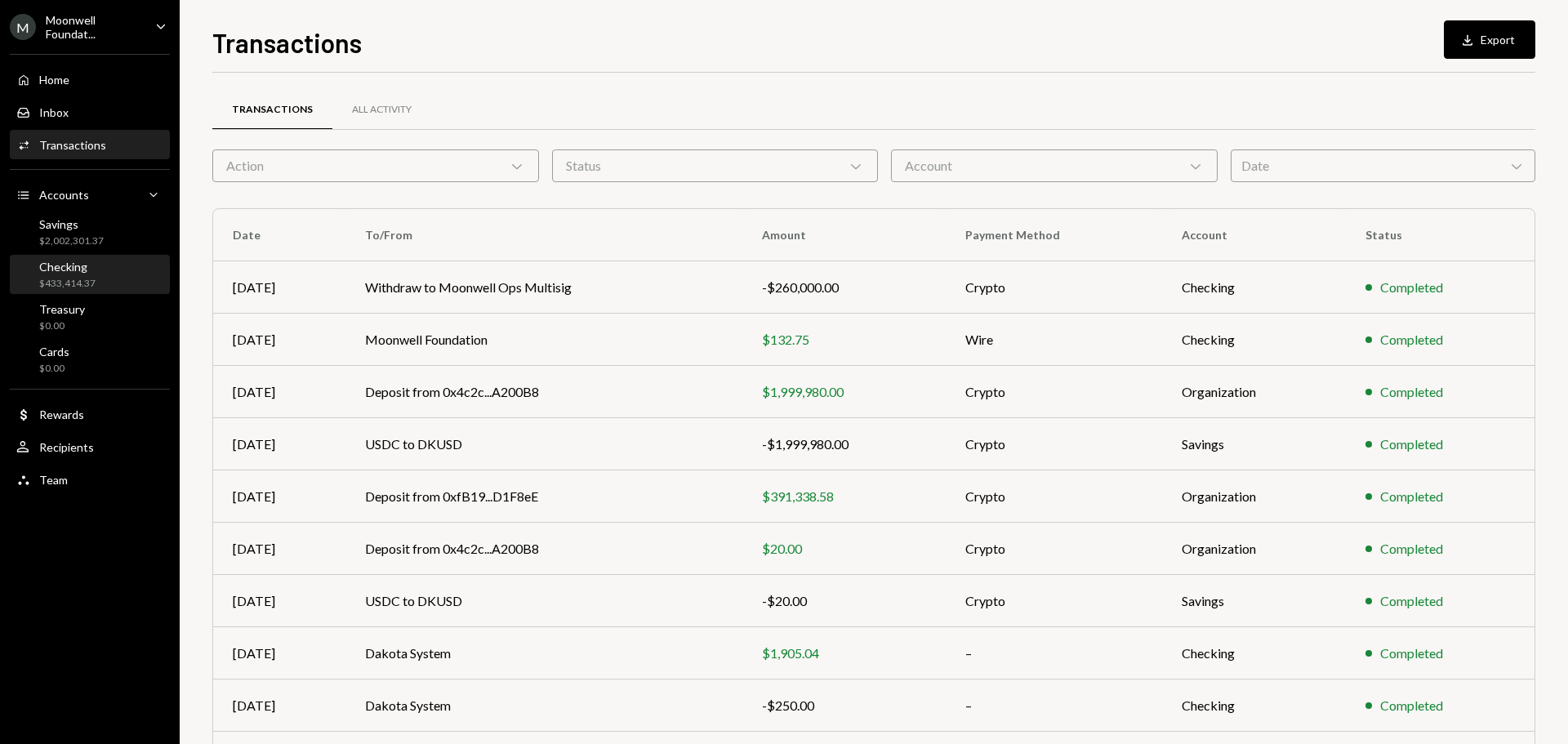
click at [75, 279] on div "$433,414.37" at bounding box center [67, 283] width 57 height 13
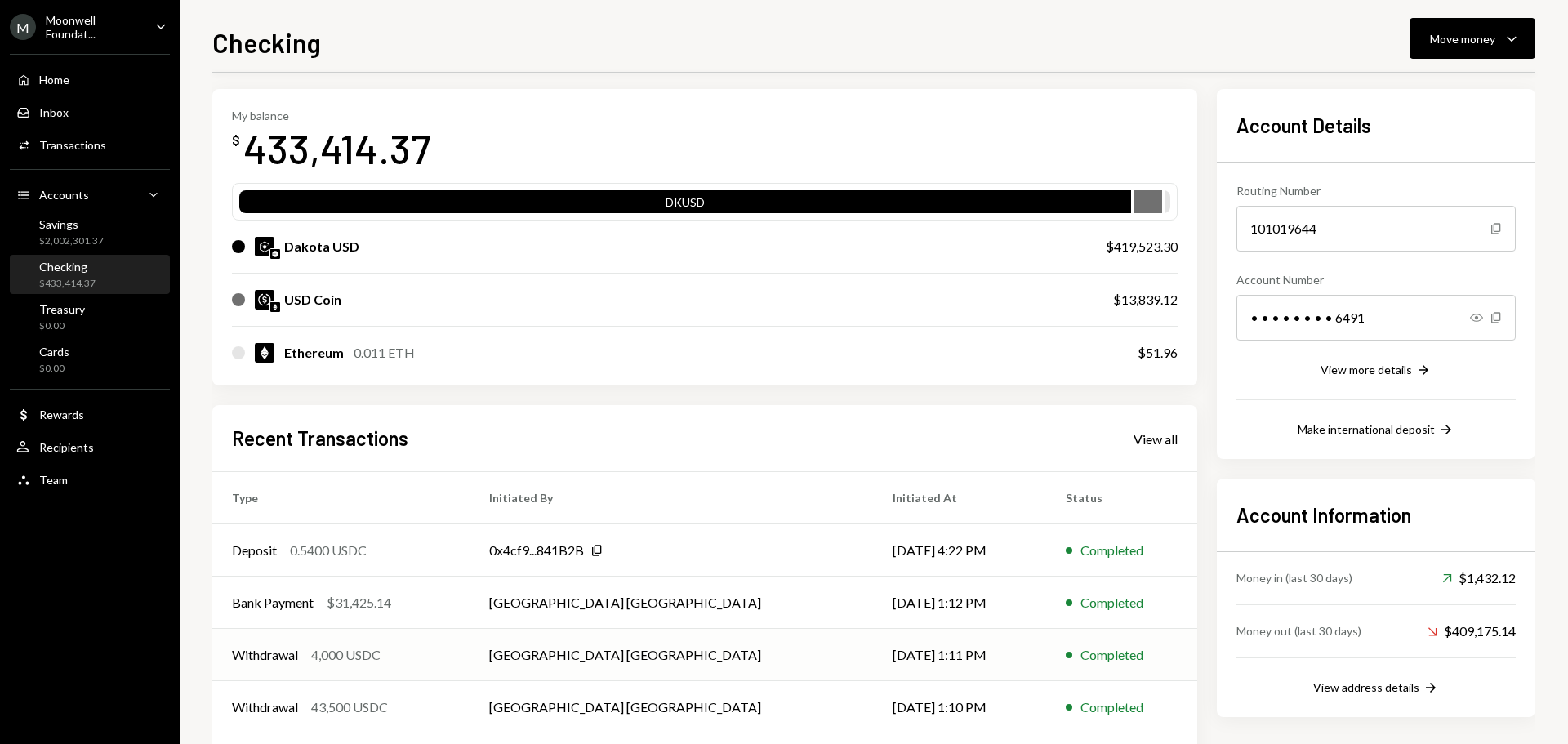
scroll to position [135, 0]
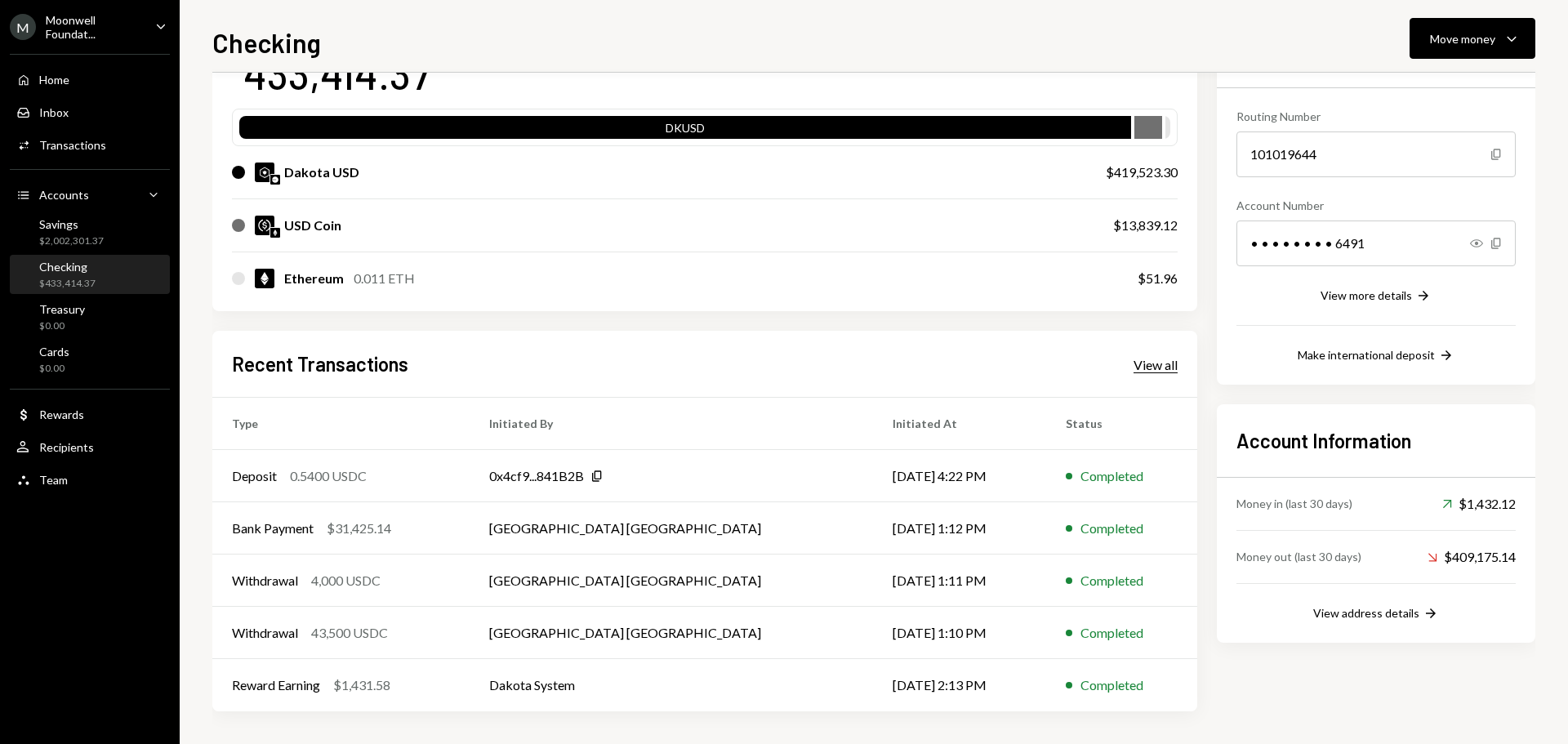
click at [1151, 366] on div "View all" at bounding box center [1155, 364] width 44 height 16
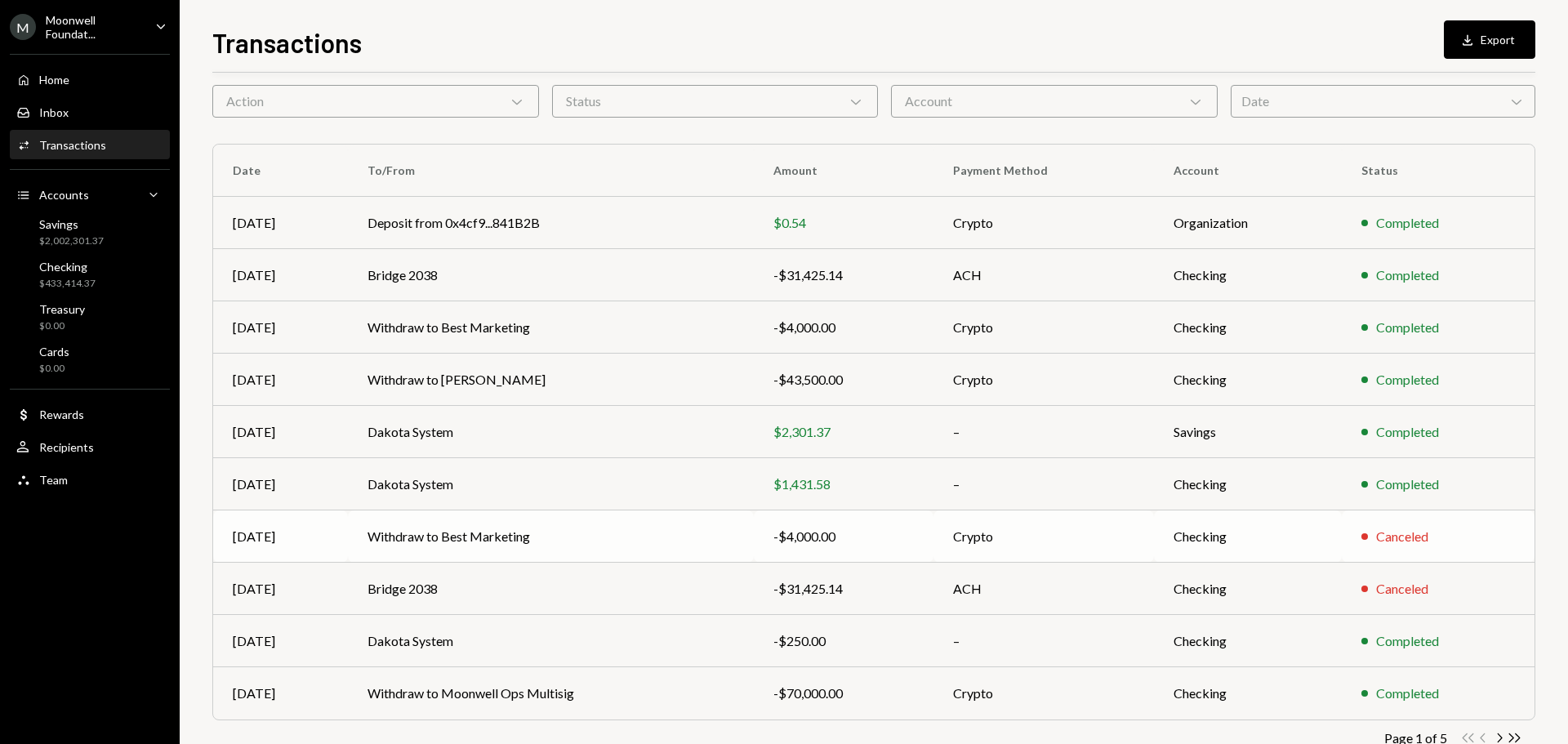
scroll to position [108, 0]
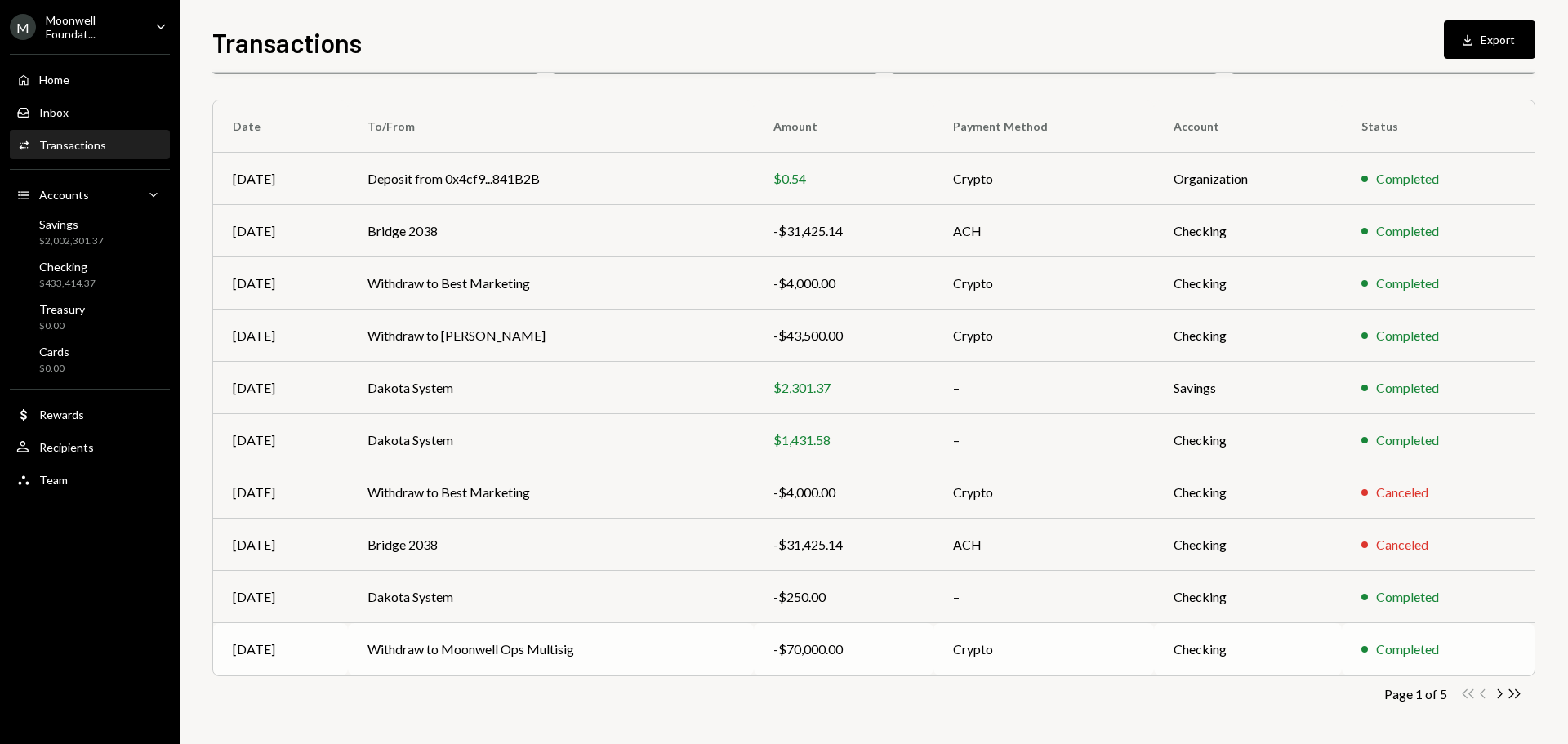
click at [586, 659] on td "Withdraw to Moonwell Ops Multisig" at bounding box center [551, 648] width 406 height 53
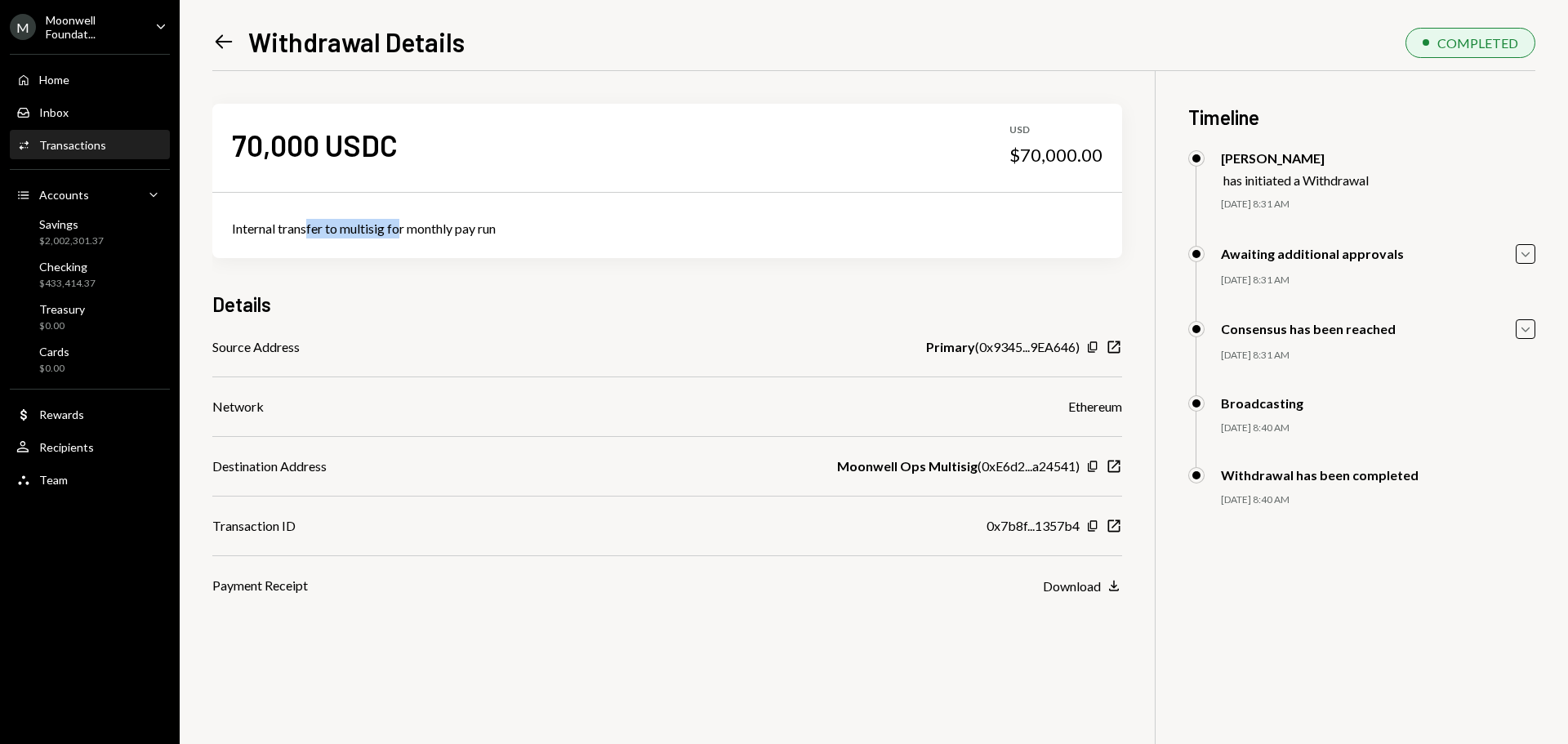
drag, startPoint x: 308, startPoint y: 232, endPoint x: 417, endPoint y: 248, distance: 110.2
click at [410, 232] on div "Internal transfer to multisig for monthly pay run" at bounding box center [667, 228] width 871 height 19
drag, startPoint x: 989, startPoint y: 471, endPoint x: 1044, endPoint y: 471, distance: 55.0
click at [1044, 471] on div "Moonwell Ops Multisig ( 0xE6d2...a24541 )" at bounding box center [958, 465] width 242 height 19
click at [1002, 462] on div "Moonwell Ops Multisig ( 0xE6d2...a24541 )" at bounding box center [958, 465] width 242 height 19
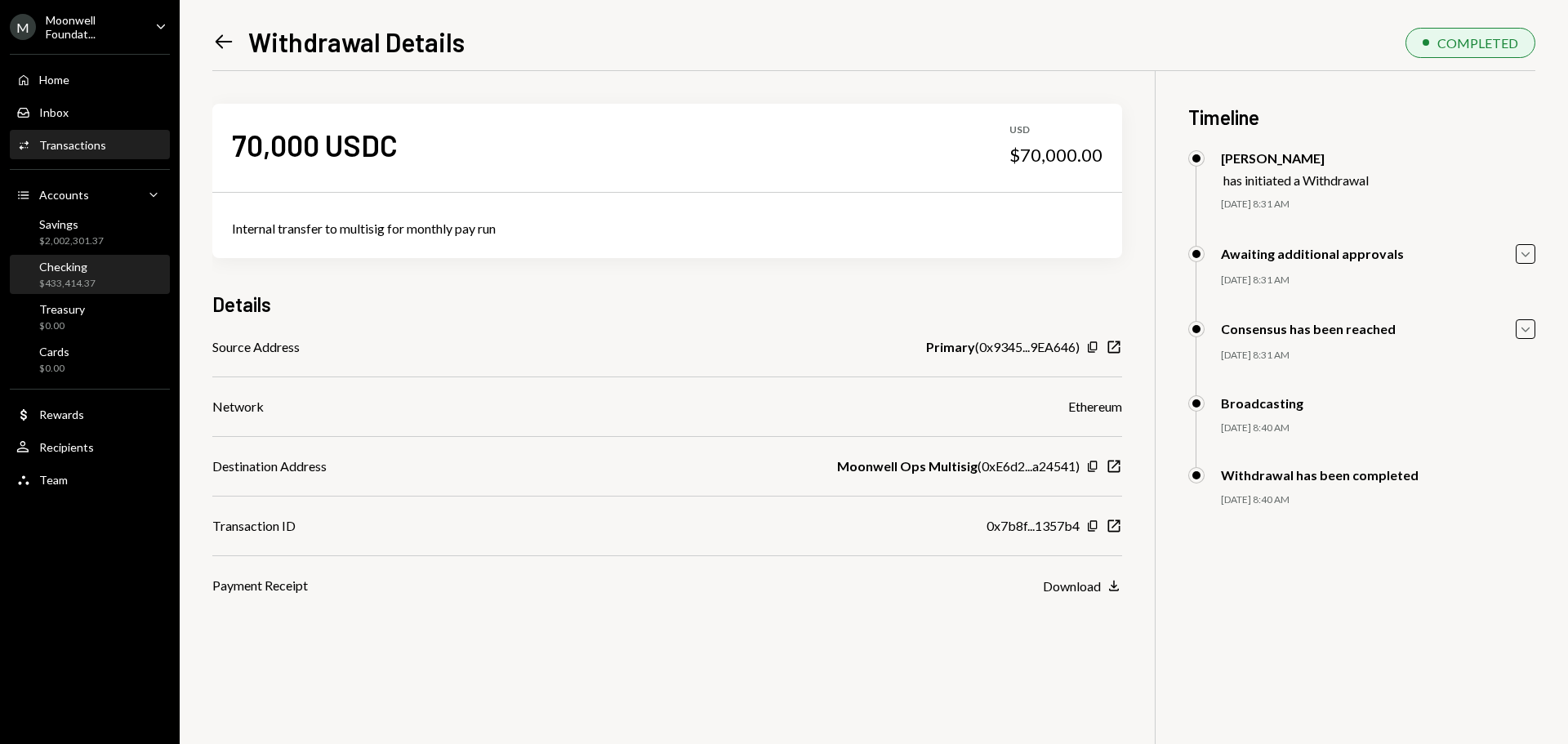
click at [98, 279] on div "Checking $433,414.37" at bounding box center [89, 275] width 147 height 31
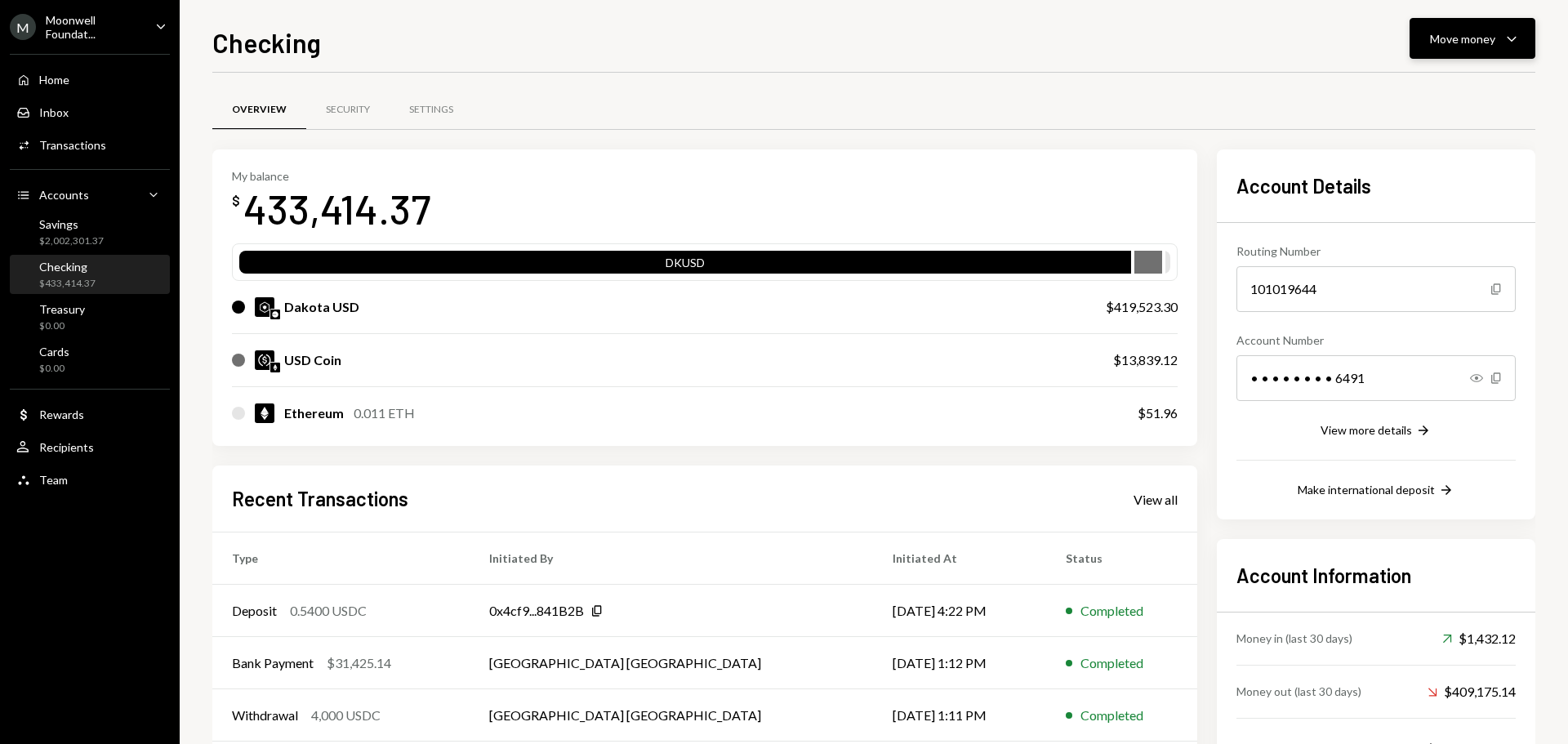
click at [1446, 41] on div "Move money" at bounding box center [1463, 39] width 65 height 17
click at [1391, 88] on div "Withdraw Send" at bounding box center [1446, 88] width 144 height 17
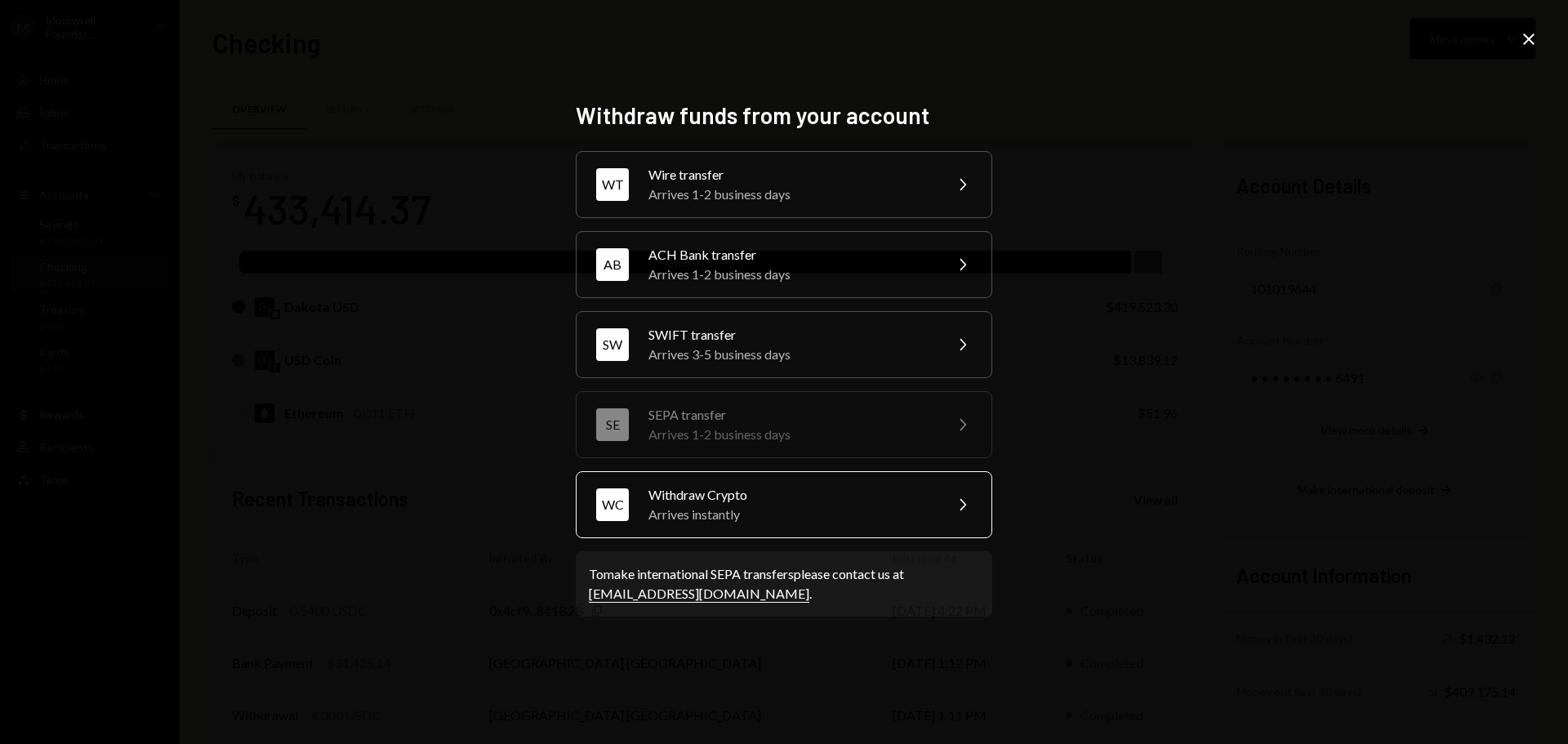
click at [687, 508] on div "Arrives instantly" at bounding box center [790, 514] width 284 height 19
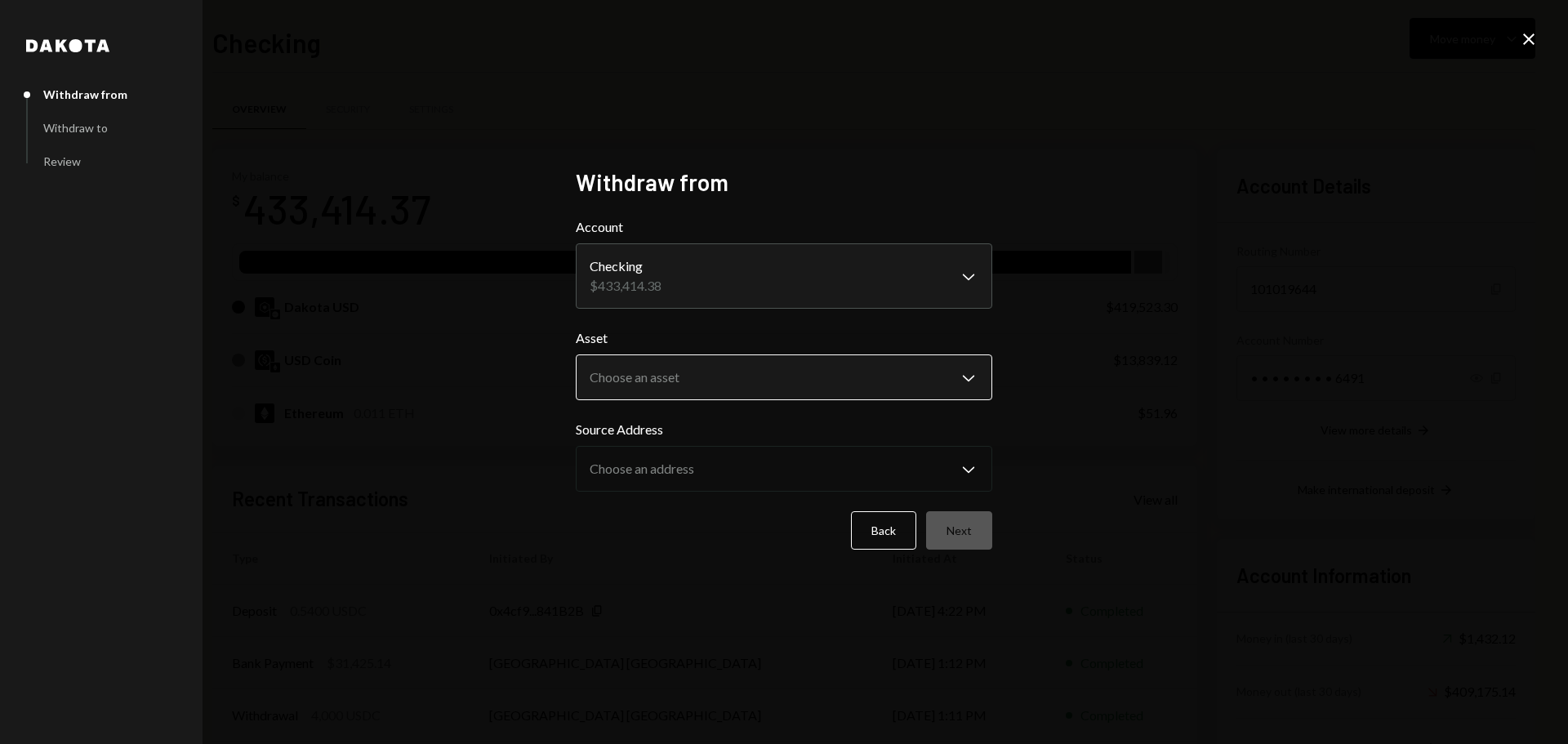
click at [663, 373] on body "M Moonwell Foundat... Caret Down Home Home Inbox Inbox Activities Transactions …" at bounding box center [784, 372] width 1568 height 744
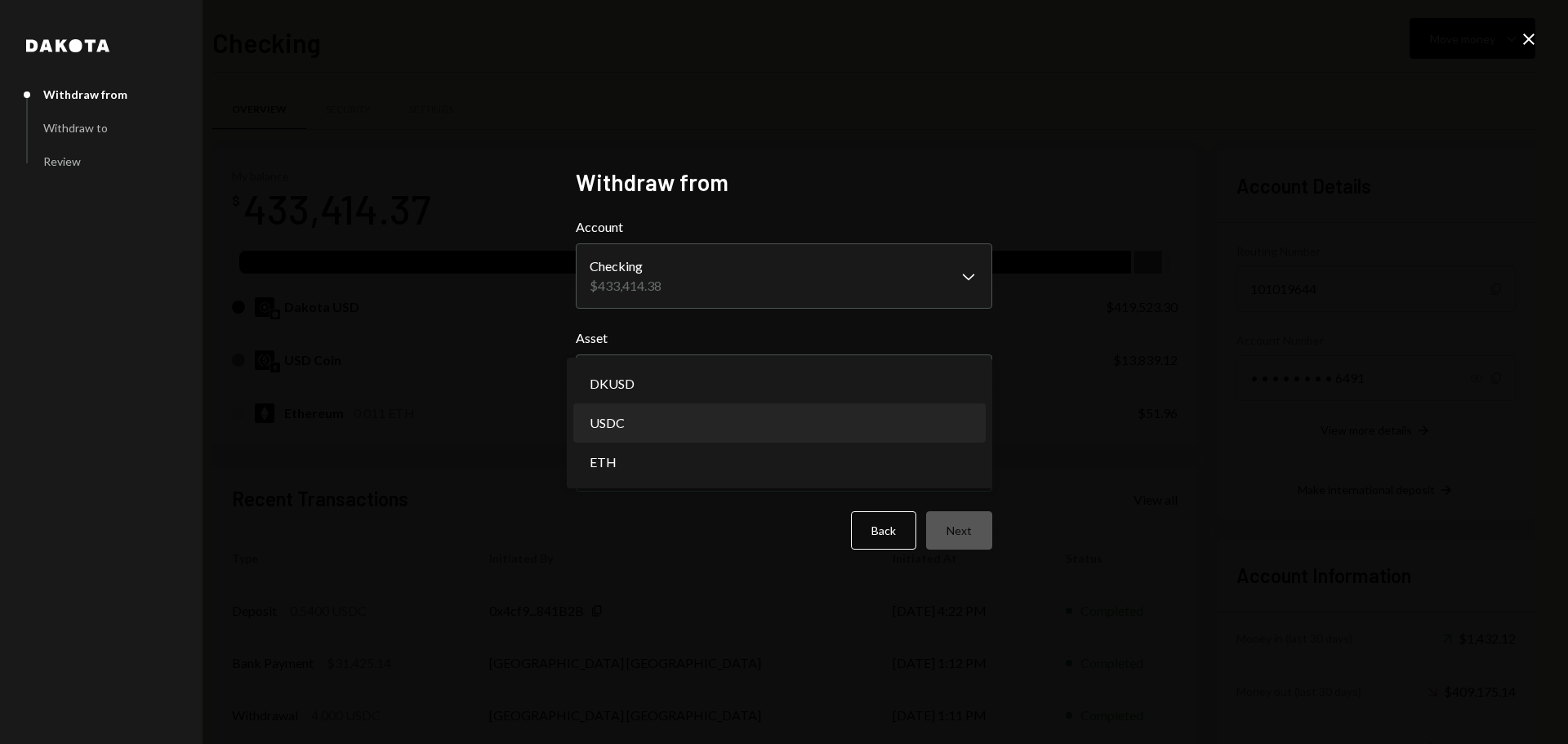
select select "****"
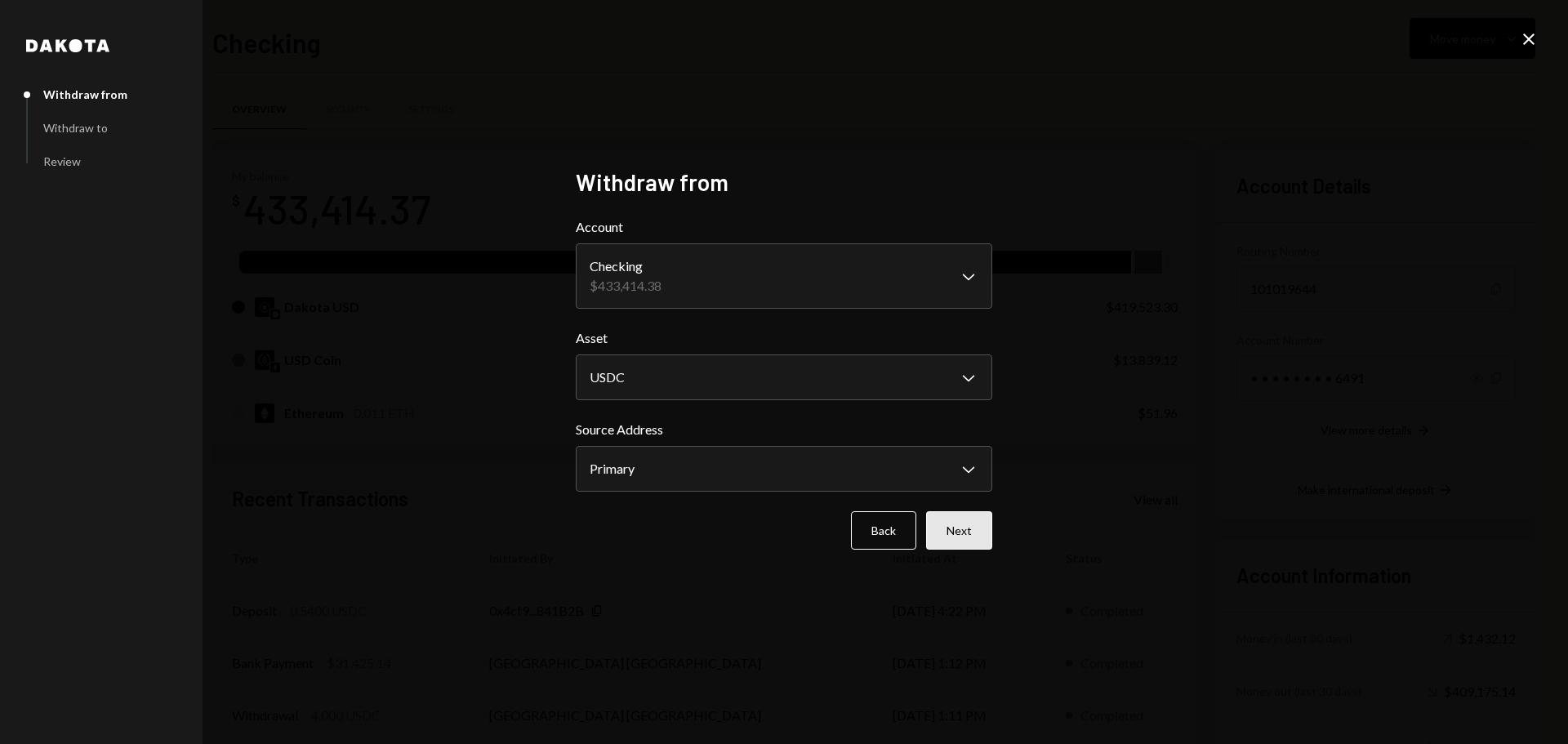
click at [949, 528] on button "Next" at bounding box center [959, 530] width 66 height 38
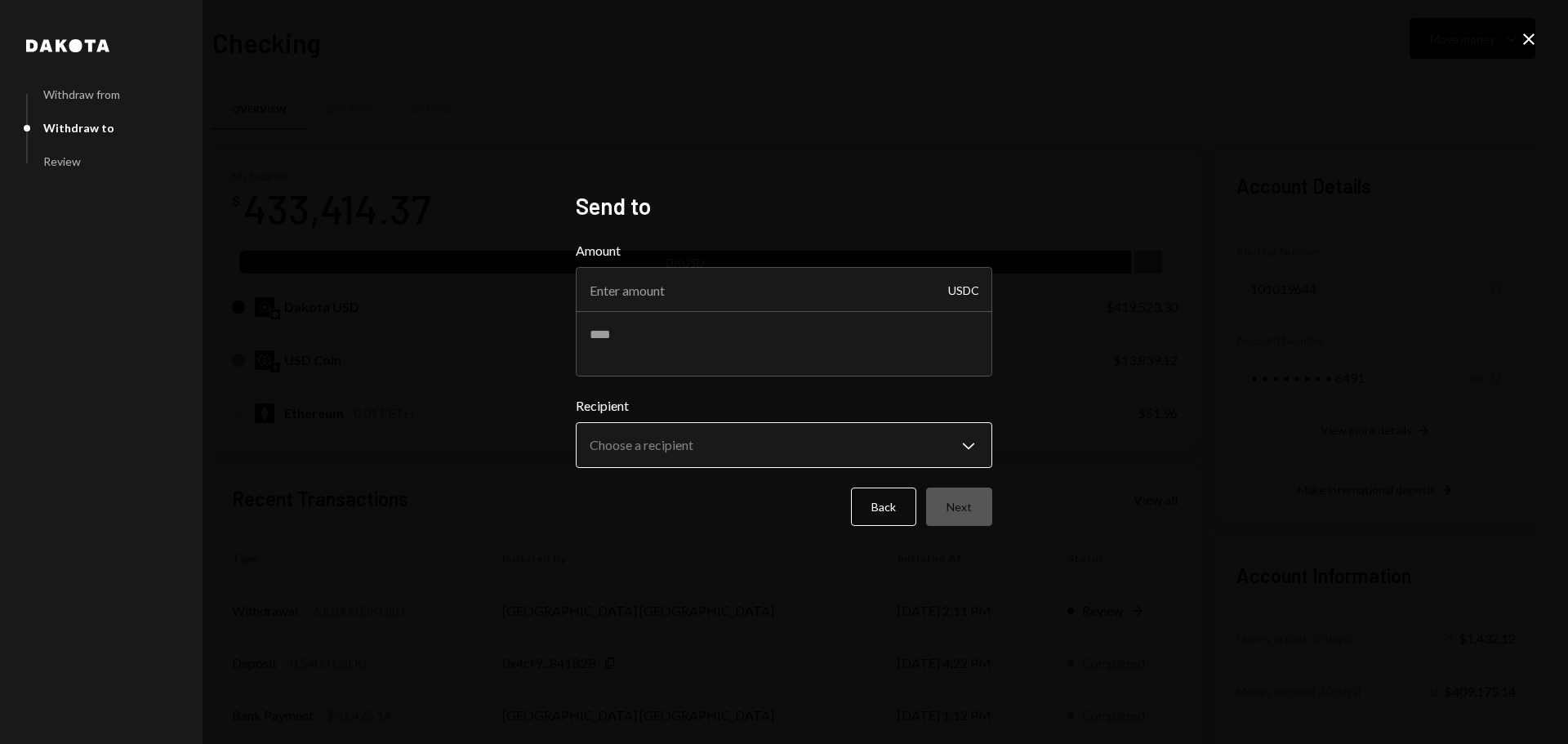
click at [918, 462] on body "M Moonwell Foundat... Caret Down Home Home Inbox Inbox Activities Transactions …" at bounding box center [784, 372] width 1568 height 744
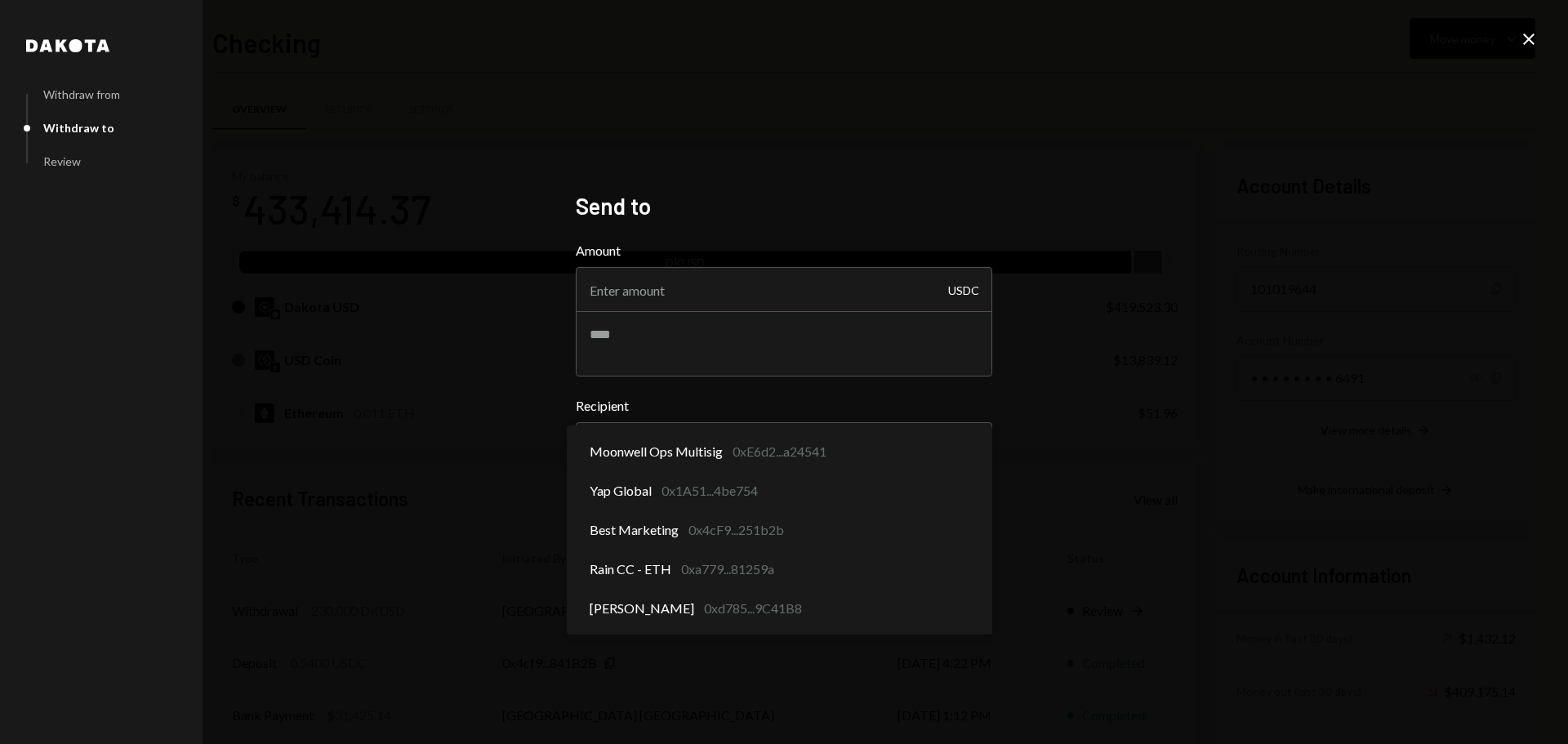
click at [1059, 404] on div "**********" at bounding box center [784, 372] width 1568 height 744
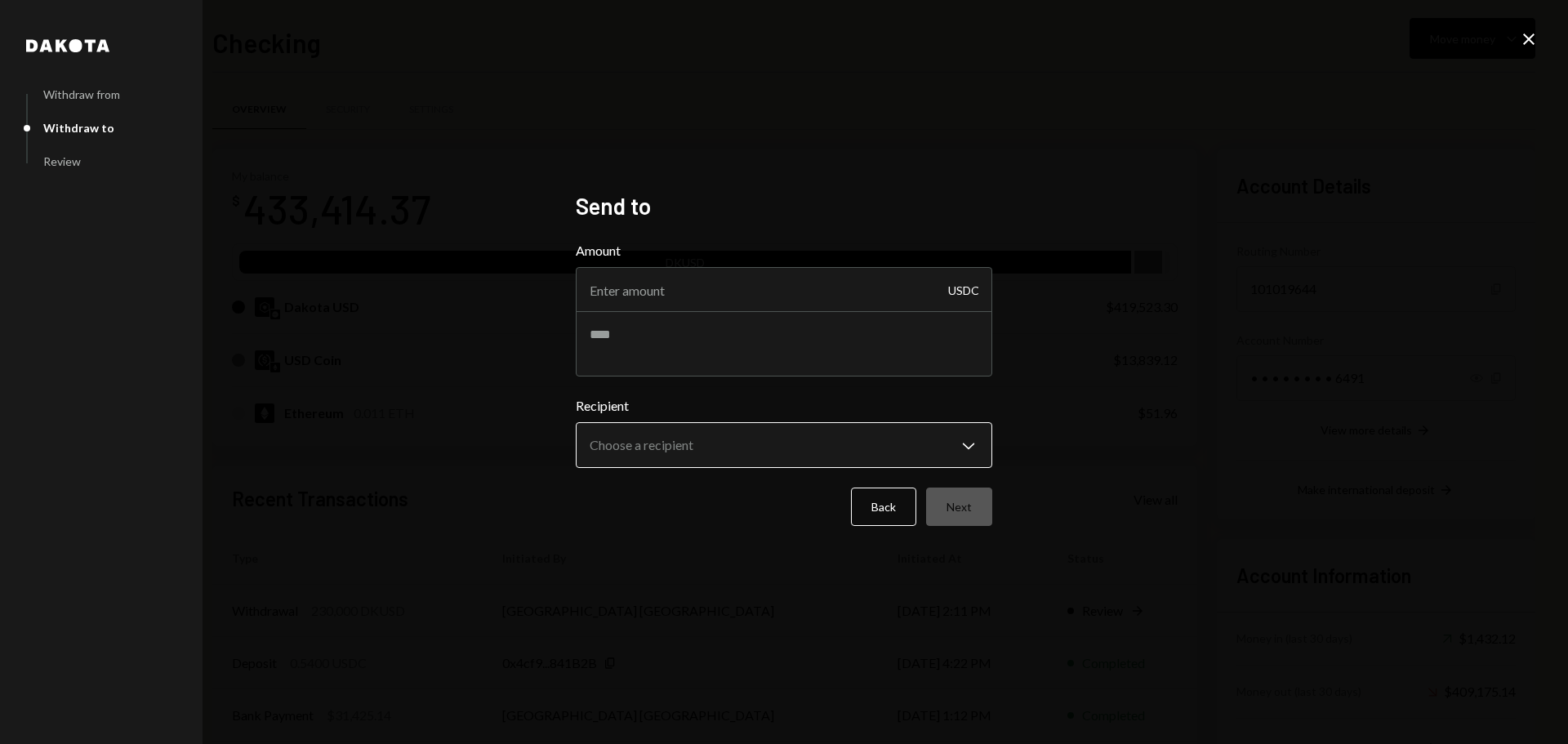
click at [974, 444] on body "M Moonwell Foundat... Caret Down Home Home Inbox Inbox Activities Transactions …" at bounding box center [784, 372] width 1568 height 744
